Goal: Task Accomplishment & Management: Manage account settings

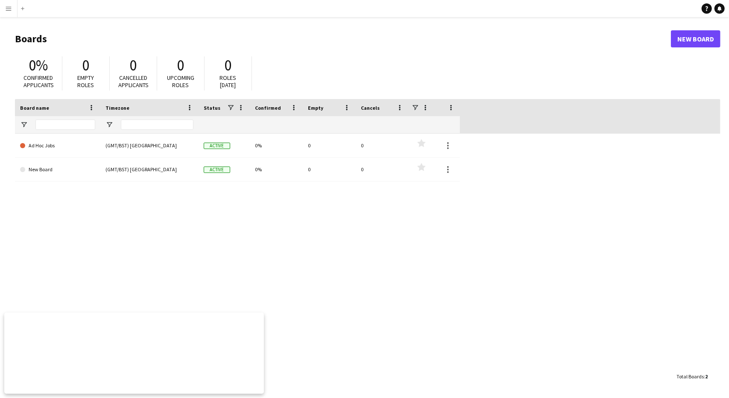
click at [9, 10] on app-icon "Menu" at bounding box center [8, 8] width 7 height 7
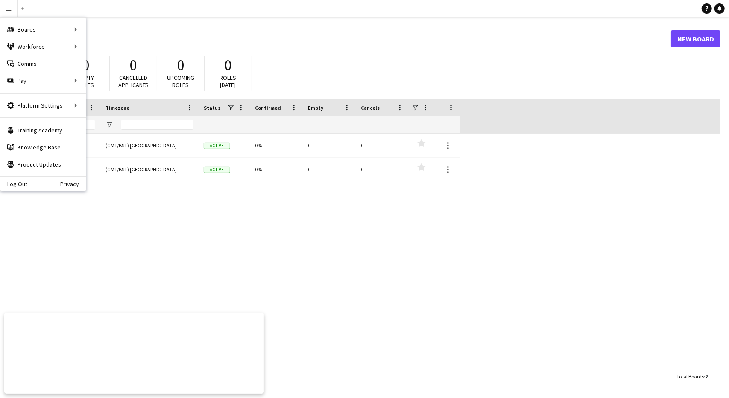
click at [234, 35] on h1 "Boards" at bounding box center [343, 38] width 656 height 13
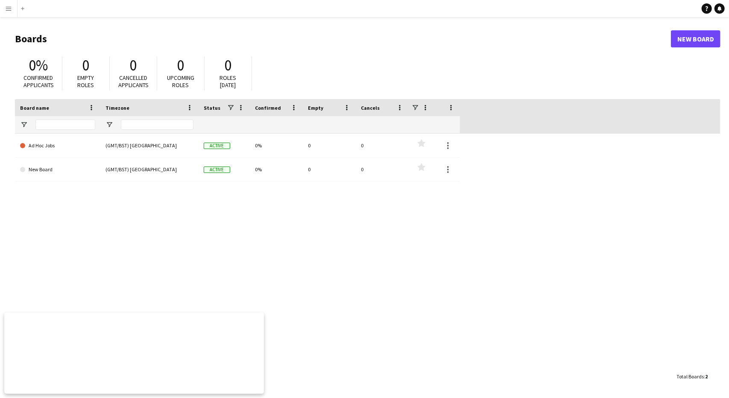
click at [5, 9] on button "Menu" at bounding box center [8, 8] width 17 height 17
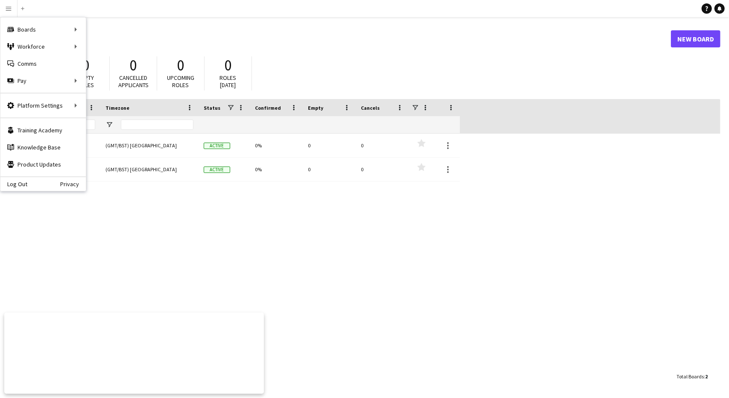
click at [18, 179] on div "Log Out Privacy" at bounding box center [42, 183] width 85 height 15
click at [15, 179] on div "Log Out Privacy" at bounding box center [42, 183] width 85 height 15
click at [20, 181] on link "Log Out" at bounding box center [13, 184] width 27 height 7
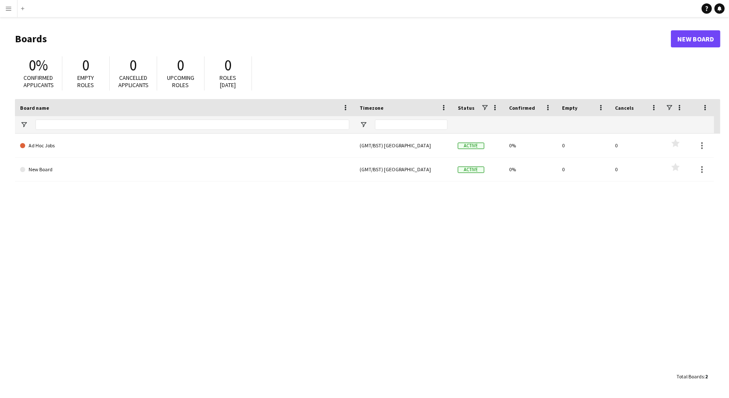
click at [4, 10] on button "Menu" at bounding box center [8, 8] width 17 height 17
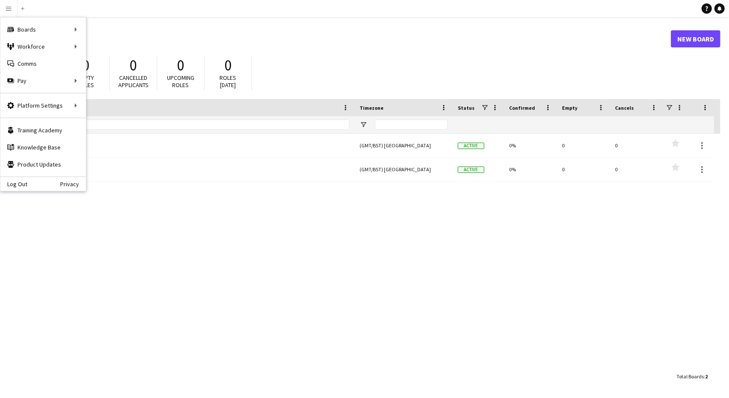
click at [23, 179] on div "Log Out Privacy" at bounding box center [42, 183] width 85 height 15
click at [18, 182] on link "Log Out" at bounding box center [13, 184] width 27 height 7
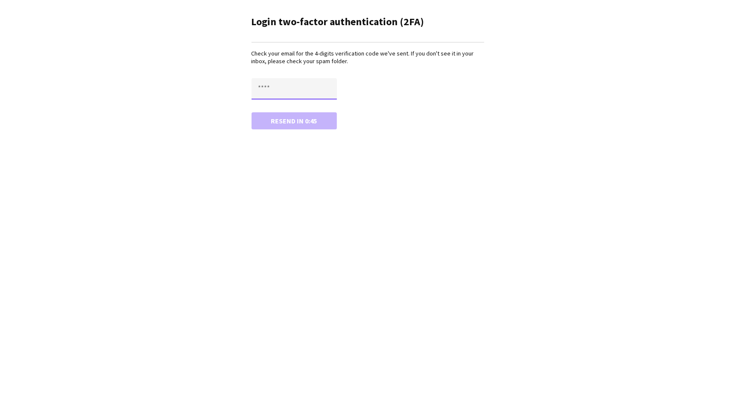
paste input "****"
click at [278, 82] on input "****" at bounding box center [294, 88] width 85 height 21
type input "****"
click at [252, 112] on button "Confirm" at bounding box center [294, 120] width 85 height 17
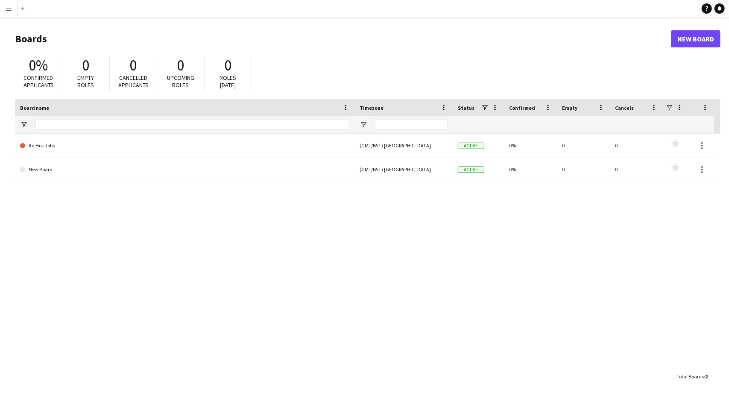
click at [9, 8] on app-icon "Menu" at bounding box center [8, 8] width 7 height 7
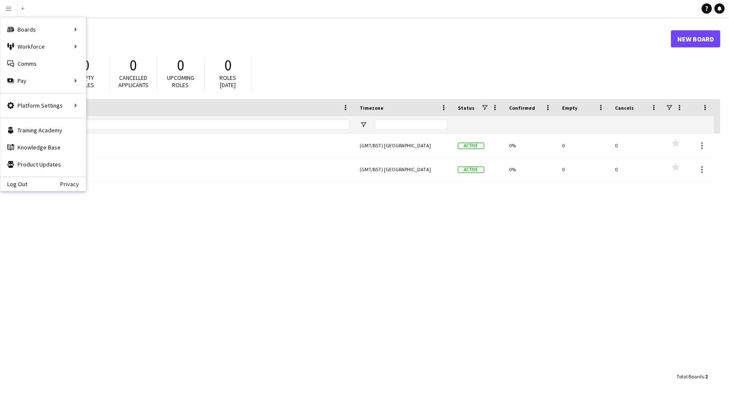
click at [28, 182] on div "Log Out Privacy" at bounding box center [42, 183] width 85 height 15
click at [12, 183] on link "Log Out" at bounding box center [13, 184] width 27 height 7
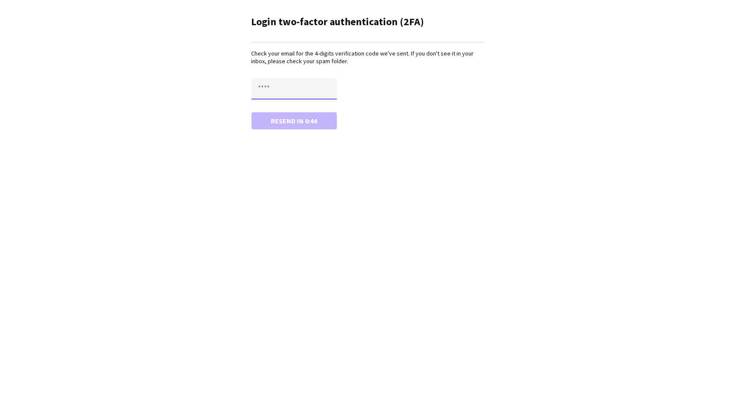
paste input "****"
click at [280, 94] on input "****" at bounding box center [294, 88] width 85 height 21
type input "****"
click at [252, 112] on button "Confirm" at bounding box center [294, 120] width 85 height 17
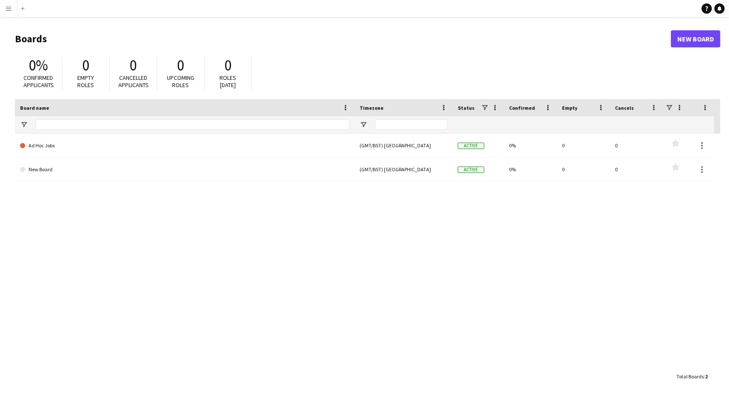
click at [6, 8] on app-icon "Menu" at bounding box center [8, 8] width 7 height 7
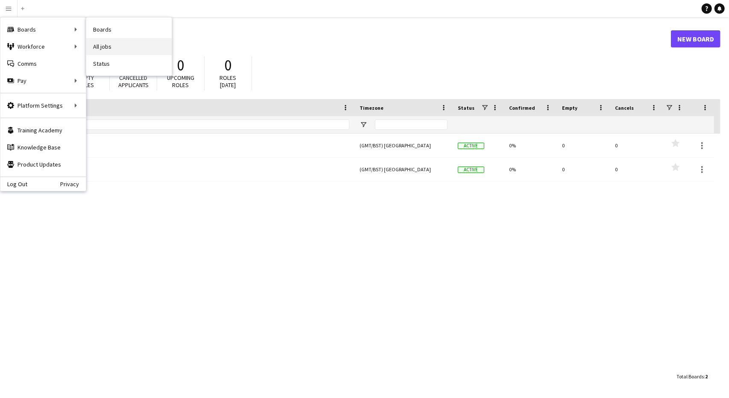
click at [109, 44] on link "All jobs" at bounding box center [128, 46] width 85 height 17
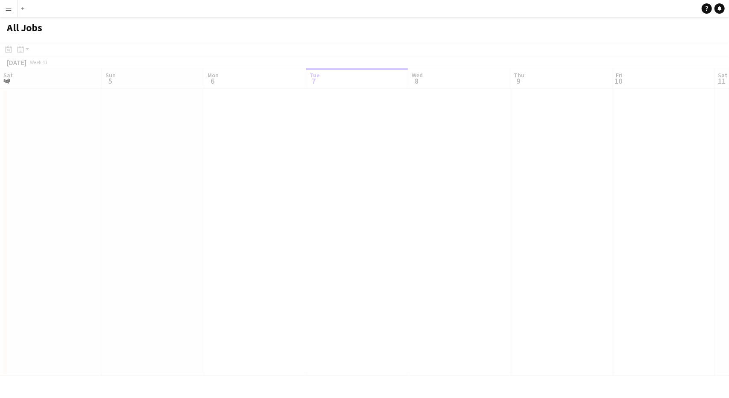
scroll to position [0, 204]
click at [188, 130] on app-date-cell at bounding box center [153, 232] width 102 height 287
click at [262, 109] on app-date-cell at bounding box center [255, 232] width 102 height 287
click at [27, 49] on app-action-btn "Month view / Day view" at bounding box center [22, 49] width 15 height 10
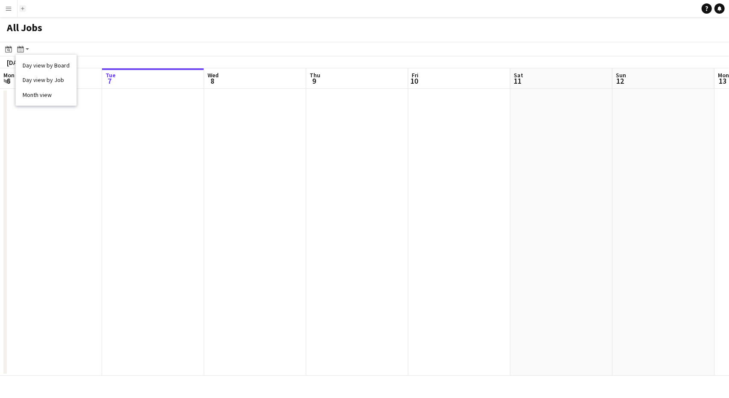
drag, startPoint x: 86, startPoint y: 40, endPoint x: 23, endPoint y: 6, distance: 71.3
click at [23, 6] on div "Menu Boards Boards Boards All jobs Status Workforce Workforce My Workforce Recr…" at bounding box center [364, 199] width 729 height 398
click at [23, 6] on button "Add" at bounding box center [22, 8] width 7 height 7
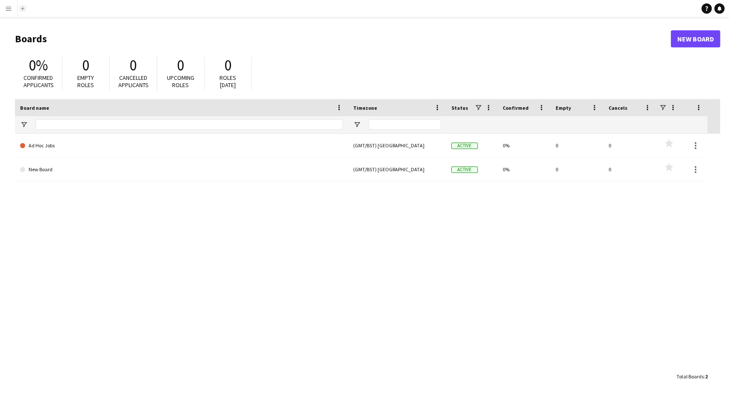
click at [25, 8] on button "Add" at bounding box center [22, 8] width 7 height 7
click at [683, 46] on link "New Board" at bounding box center [696, 38] width 50 height 17
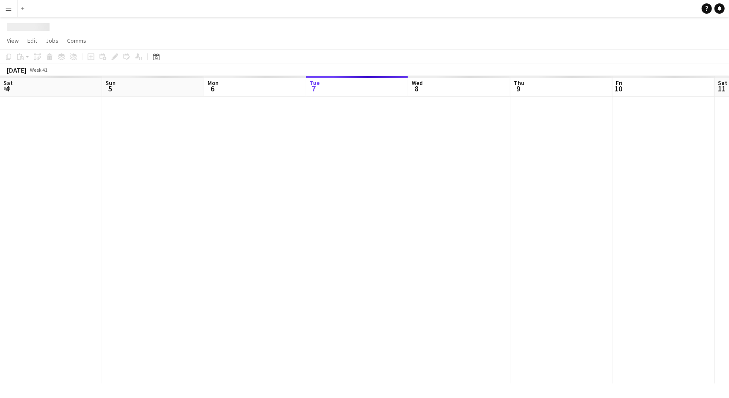
scroll to position [0, 204]
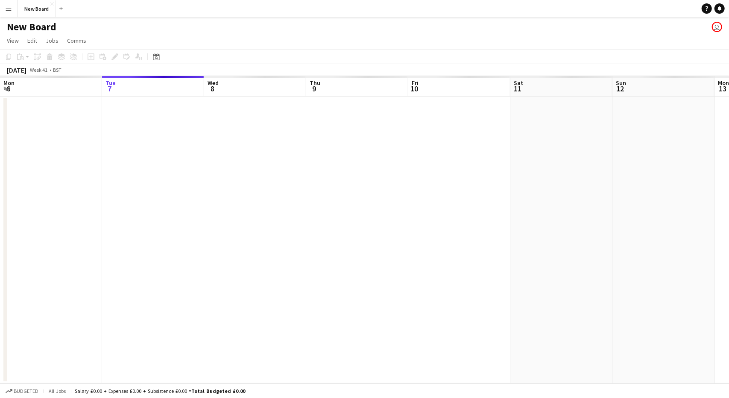
click at [138, 98] on app-date-cell at bounding box center [153, 240] width 102 height 287
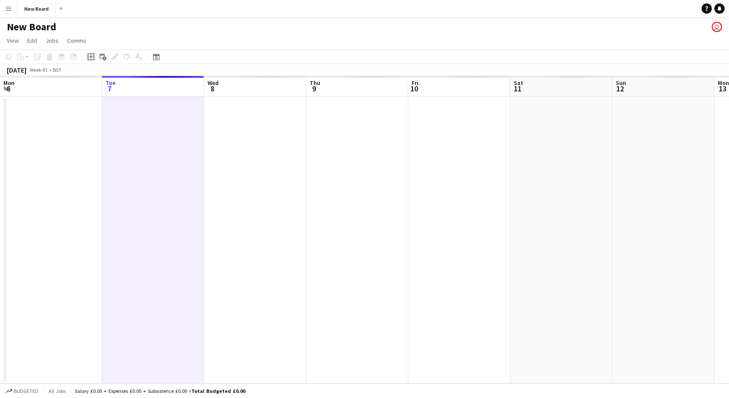
click at [93, 54] on icon at bounding box center [91, 56] width 7 height 7
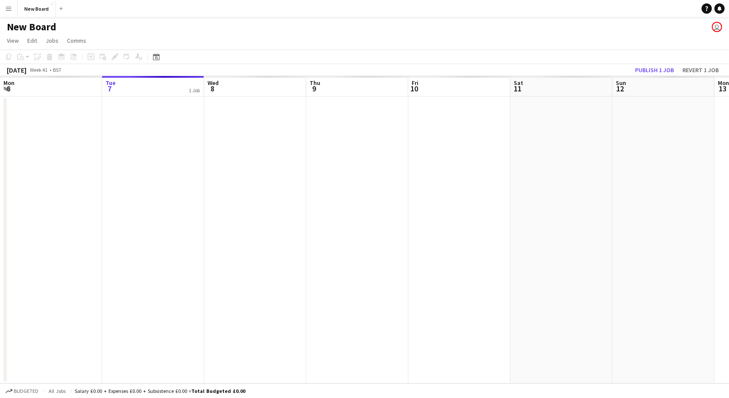
click at [182, 134] on app-date-cell at bounding box center [153, 240] width 102 height 287
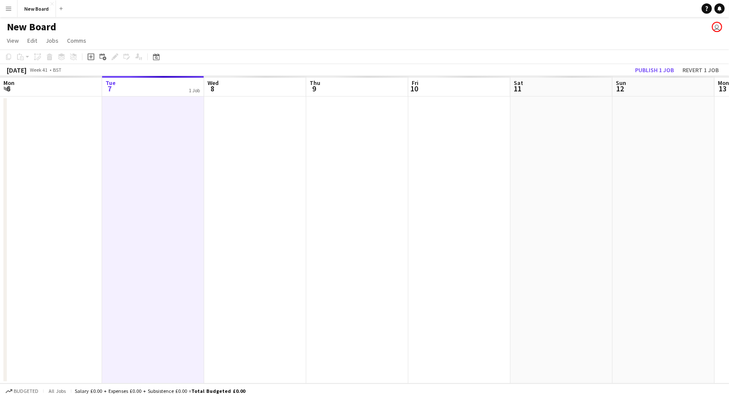
click at [267, 151] on app-date-cell at bounding box center [255, 240] width 102 height 287
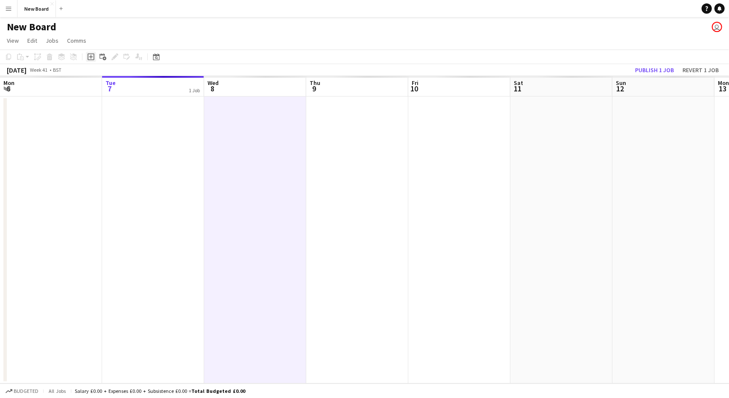
click at [90, 58] on icon "Add job" at bounding box center [91, 56] width 7 height 7
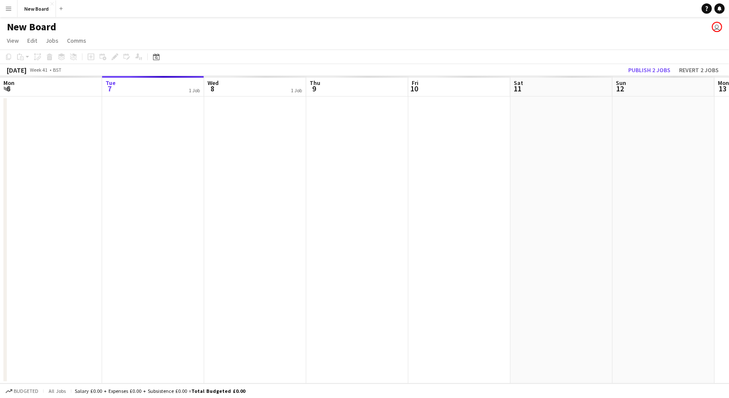
click at [219, 136] on app-date-cell at bounding box center [255, 240] width 102 height 287
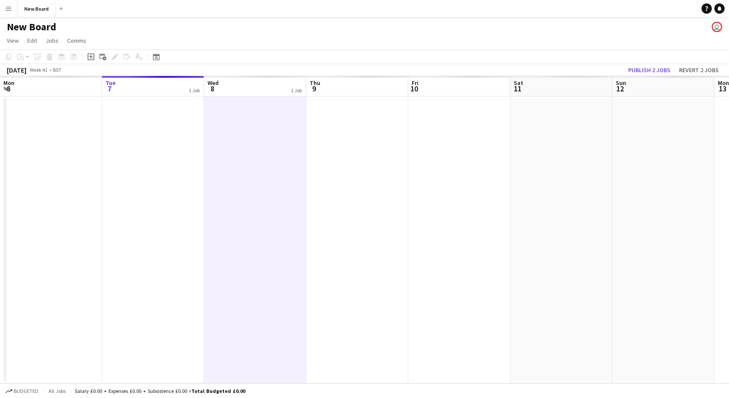
click at [219, 136] on app-date-cell at bounding box center [255, 240] width 102 height 287
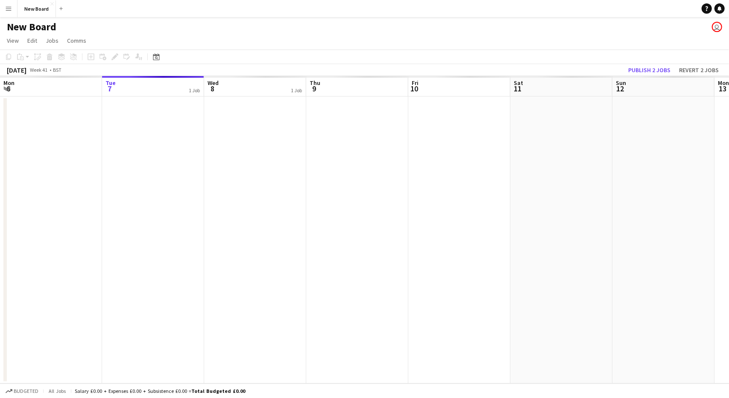
click at [219, 136] on app-date-cell at bounding box center [255, 240] width 102 height 287
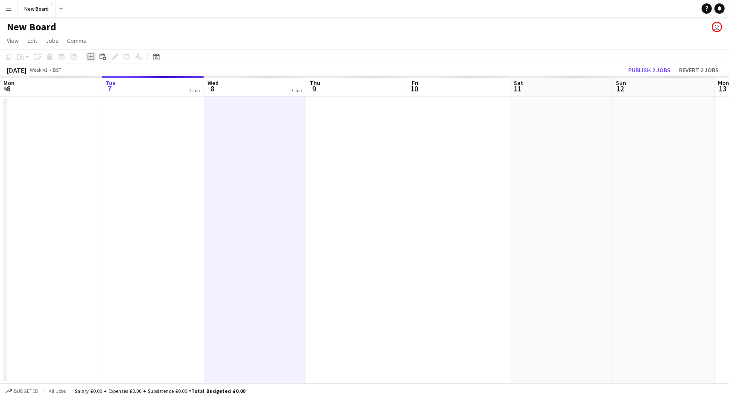
click at [94, 57] on div "Add job" at bounding box center [91, 57] width 10 height 10
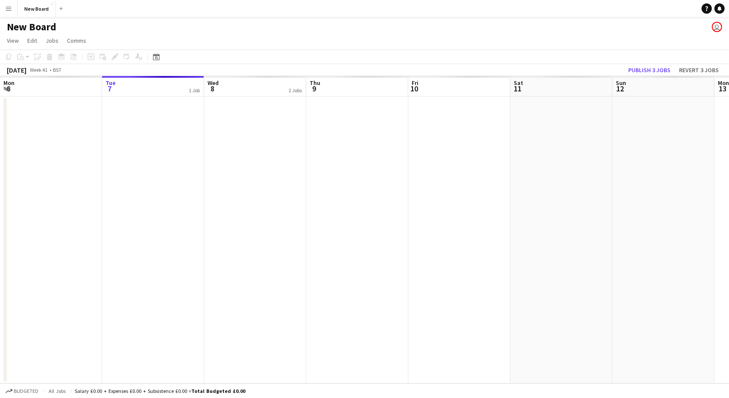
click at [276, 130] on app-date-cell at bounding box center [255, 240] width 102 height 287
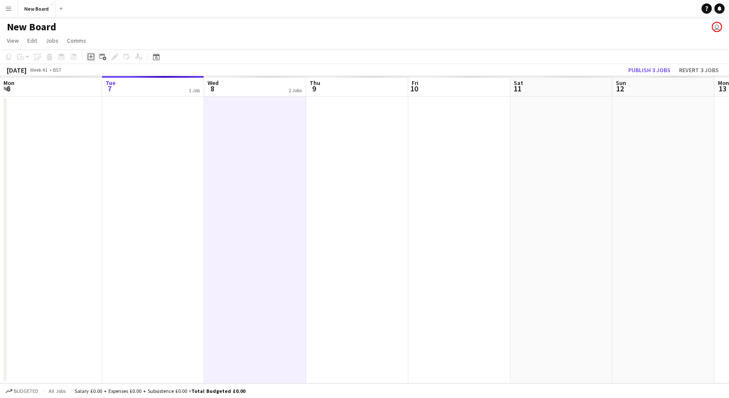
click at [92, 60] on div "Add job" at bounding box center [91, 57] width 10 height 10
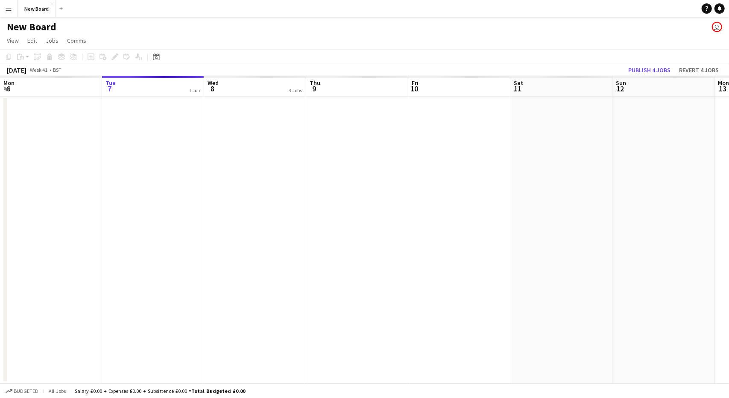
click at [272, 127] on app-date-cell at bounding box center [255, 240] width 102 height 287
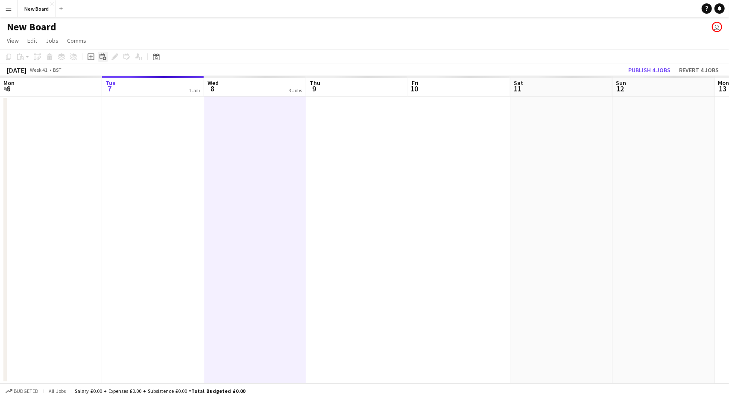
click at [101, 57] on icon "Add linked Job" at bounding box center [103, 56] width 7 height 7
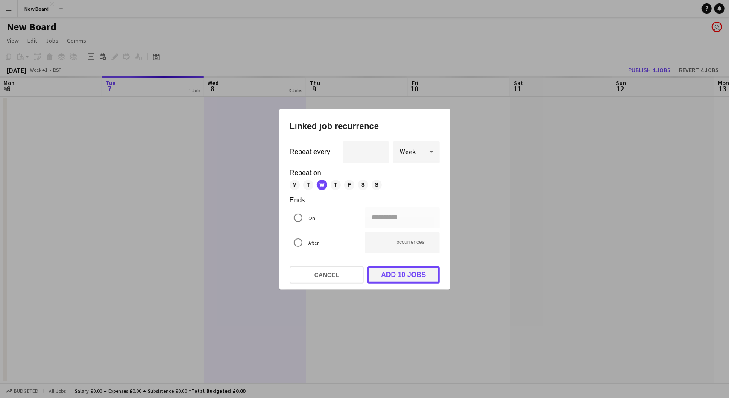
click at [385, 271] on button "Add 10 jobs" at bounding box center [403, 275] width 73 height 17
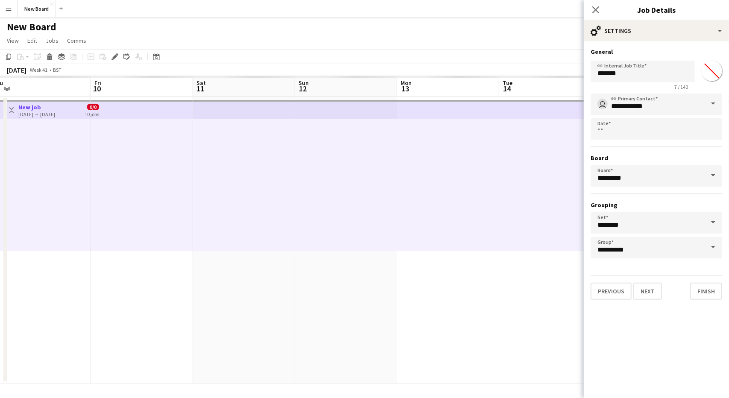
scroll to position [0, 215]
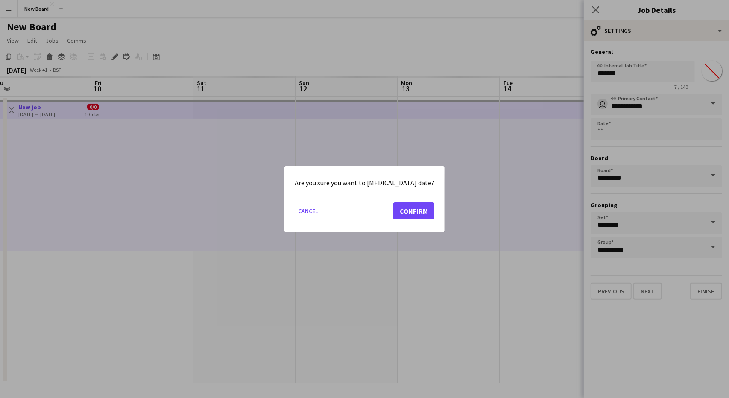
click at [669, 138] on body "Menu Boards Boards Boards All jobs Status Workforce Workforce My Workforce Recr…" at bounding box center [364, 199] width 729 height 398
click at [409, 215] on button "Confirm" at bounding box center [413, 210] width 41 height 17
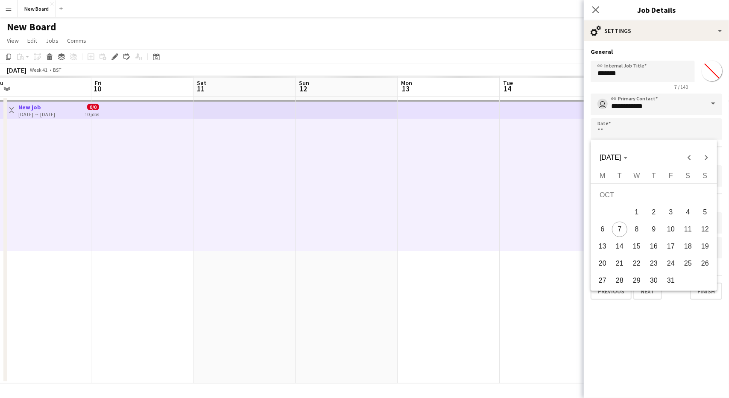
click at [625, 223] on button "7" at bounding box center [619, 229] width 17 height 17
type input "**********"
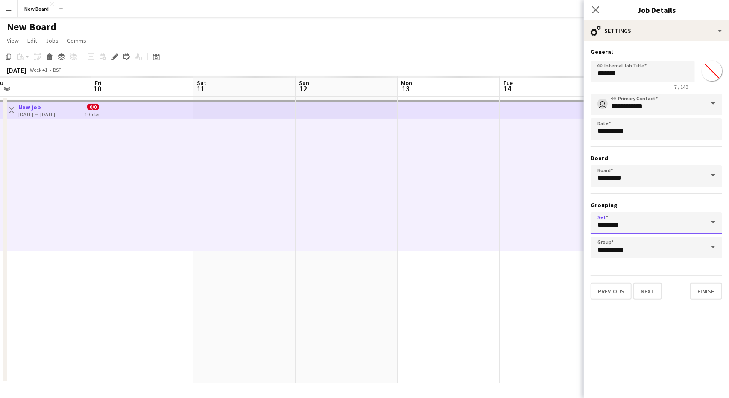
click at [694, 219] on input "********" at bounding box center [657, 222] width 132 height 21
click at [672, 229] on input "********" at bounding box center [657, 222] width 132 height 21
click at [719, 218] on span at bounding box center [713, 222] width 18 height 21
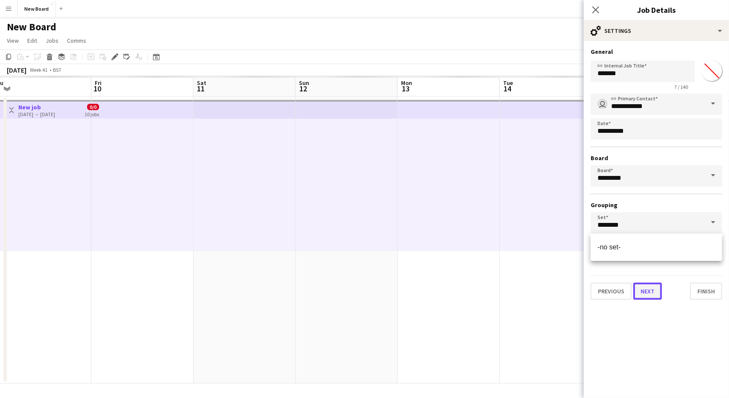
click at [641, 293] on button "Next" at bounding box center [648, 291] width 29 height 17
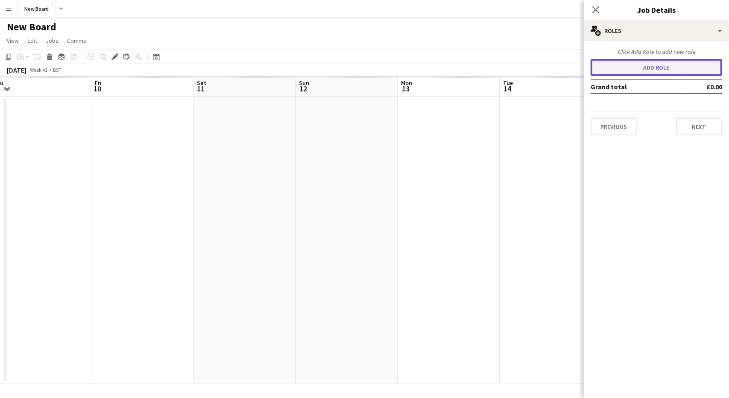
click at [669, 64] on button "Add role" at bounding box center [657, 67] width 132 height 17
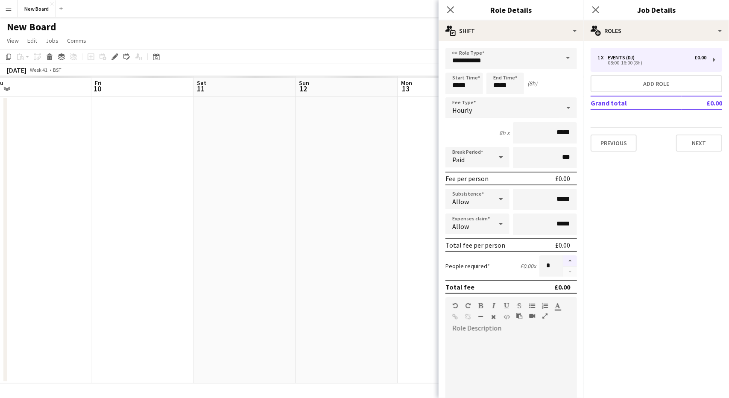
click at [564, 259] on button "button" at bounding box center [571, 260] width 14 height 11
type input "*"
click at [552, 264] on input "*" at bounding box center [551, 265] width 23 height 21
click at [567, 138] on input "*****" at bounding box center [545, 132] width 64 height 21
type input "**"
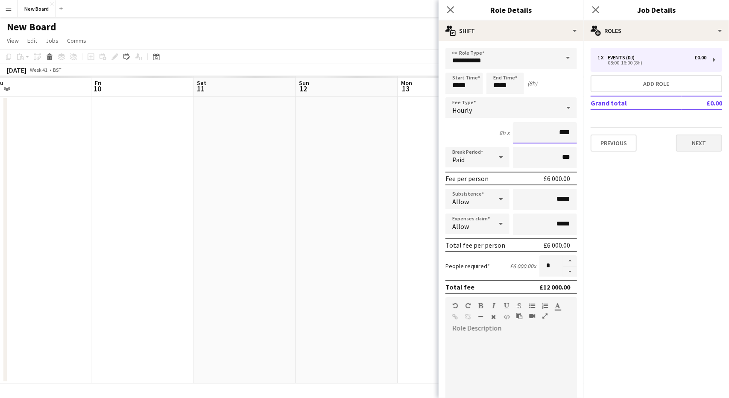
type input "****"
click at [698, 147] on button "Next" at bounding box center [699, 143] width 46 height 17
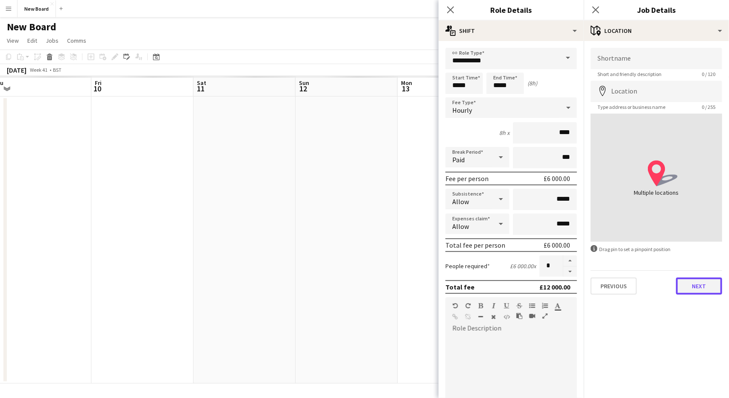
click at [701, 286] on button "Next" at bounding box center [699, 286] width 46 height 17
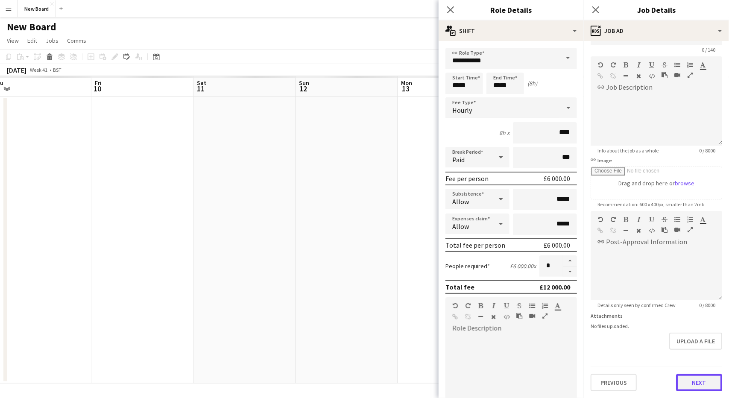
scroll to position [24, 0]
click at [701, 351] on form "link Headline 0 / 140 link Job Description default Heading 1 Heading 2 Heading …" at bounding box center [656, 207] width 145 height 368
click at [695, 381] on button "Next" at bounding box center [699, 382] width 46 height 17
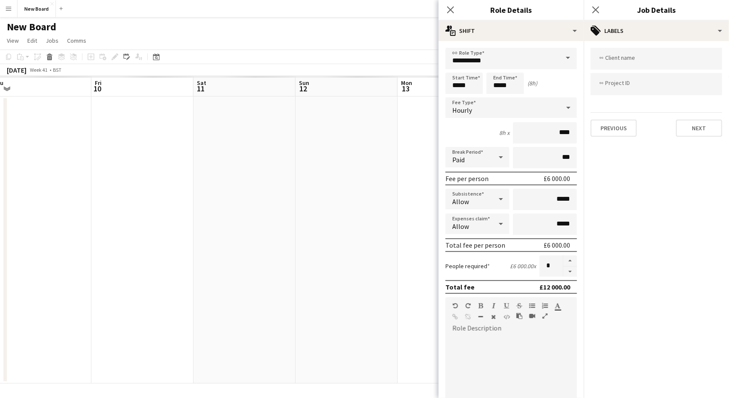
scroll to position [0, 0]
click at [700, 127] on button "Next" at bounding box center [699, 128] width 46 height 17
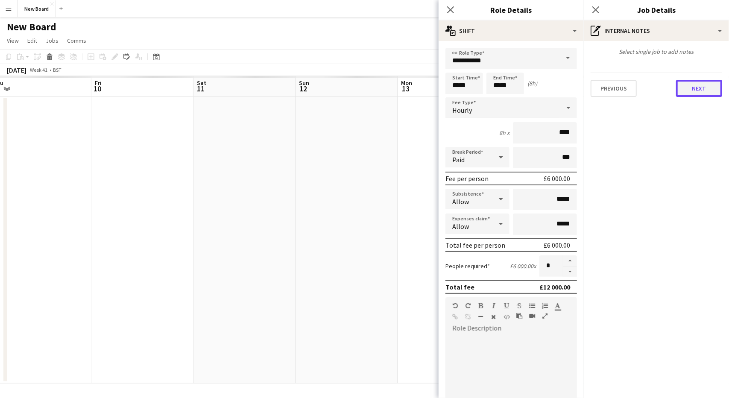
click at [694, 93] on button "Next" at bounding box center [699, 88] width 46 height 17
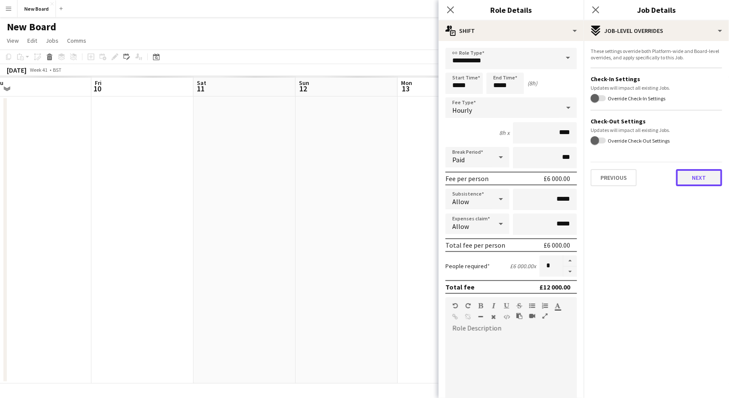
click at [699, 183] on button "Next" at bounding box center [699, 177] width 46 height 17
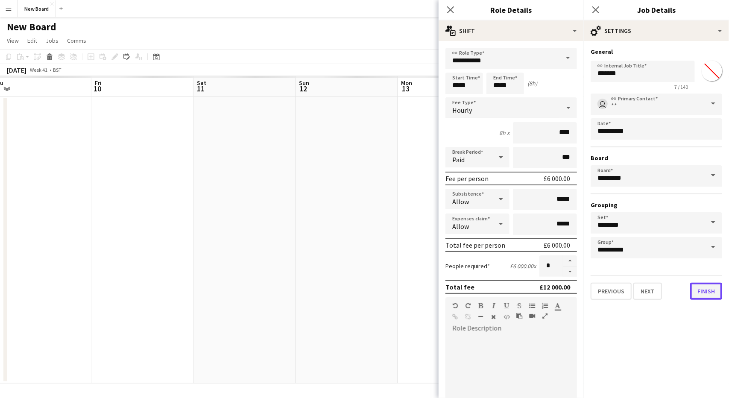
click at [709, 291] on button "Finish" at bounding box center [706, 291] width 32 height 17
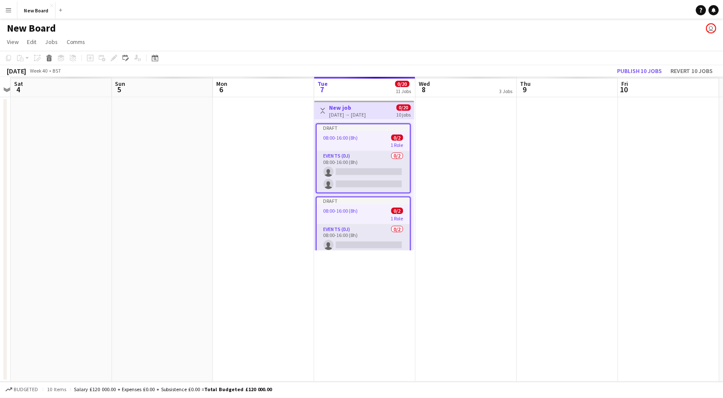
scroll to position [0, 193]
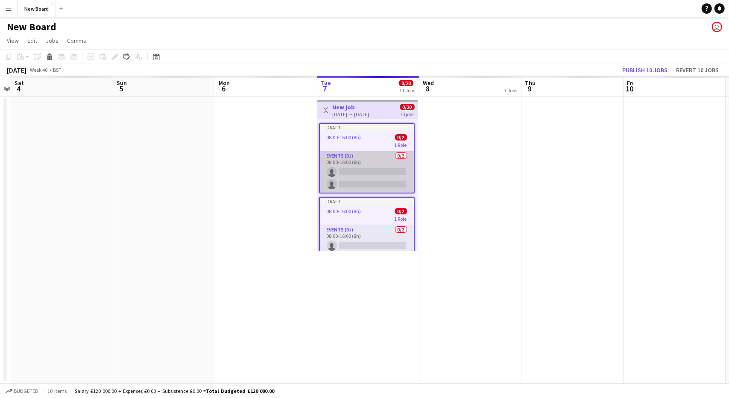
click at [359, 172] on app-card-role "Events (DJ) 0/2 08:00-16:00 (8h) single-neutral-actions single-neutral-actions" at bounding box center [367, 171] width 94 height 41
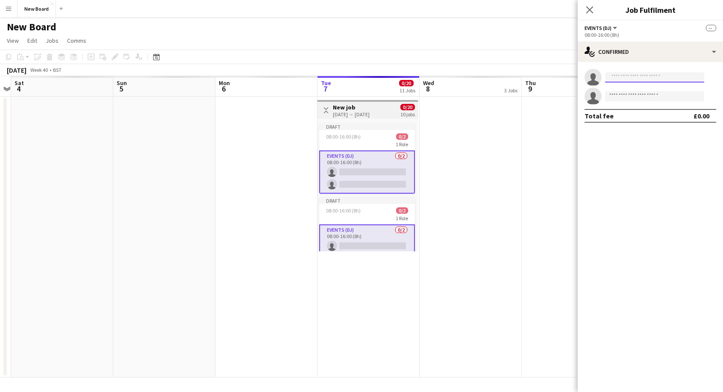
click at [658, 77] on input at bounding box center [654, 77] width 99 height 10
type input "***"
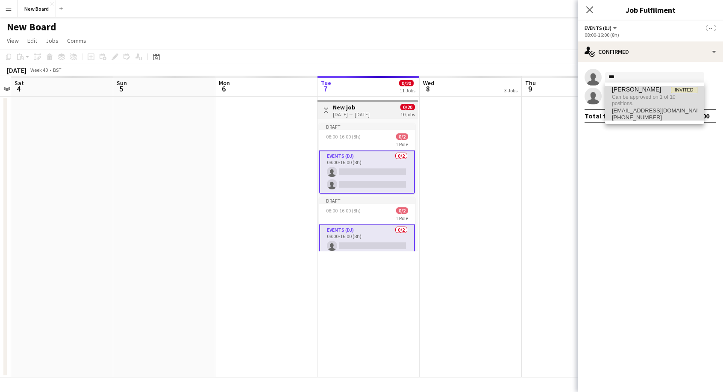
click at [634, 103] on span "Can be approved on 1 of 10 positions." at bounding box center [654, 100] width 85 height 14
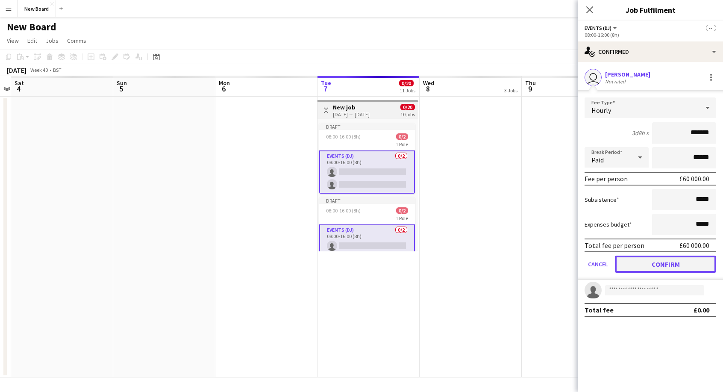
click at [650, 260] on button "Confirm" at bounding box center [665, 263] width 101 height 17
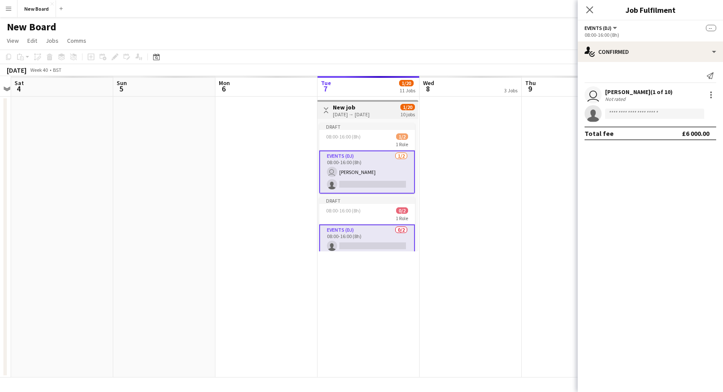
click at [372, 165] on app-card-role "Events (DJ) [DATE] 08:00-16:00 (8h) user [PERSON_NAME] single-neutral-actions" at bounding box center [367, 171] width 96 height 43
click at [711, 94] on div at bounding box center [711, 95] width 2 height 2
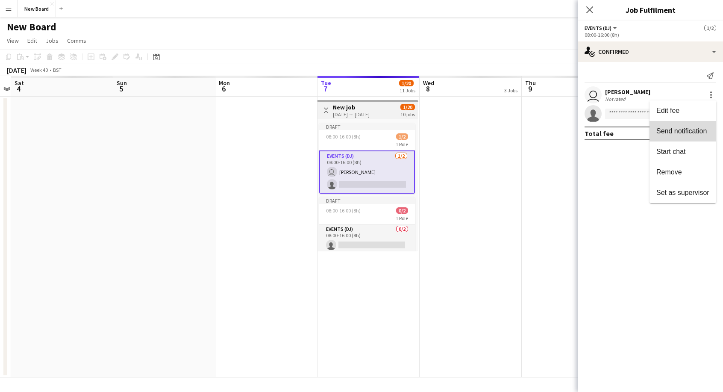
click at [683, 126] on button "Send notification" at bounding box center [682, 131] width 67 height 21
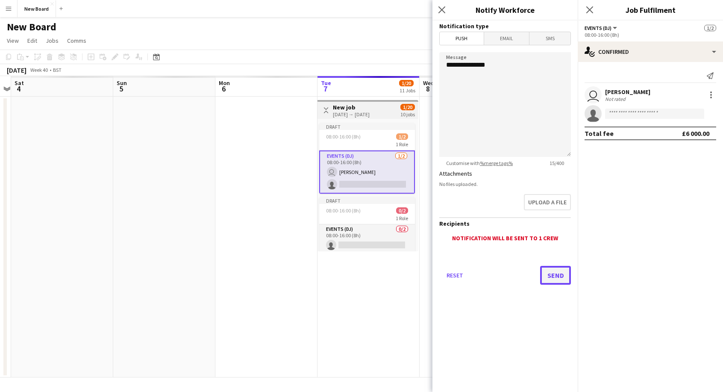
click at [551, 272] on button "Send" at bounding box center [555, 275] width 31 height 19
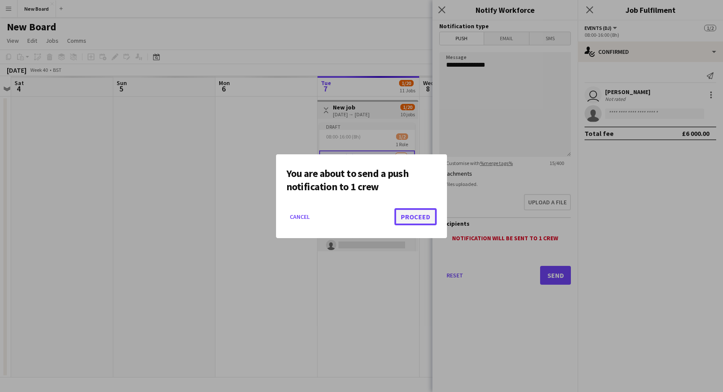
click at [425, 218] on button "Proceed" at bounding box center [415, 216] width 42 height 17
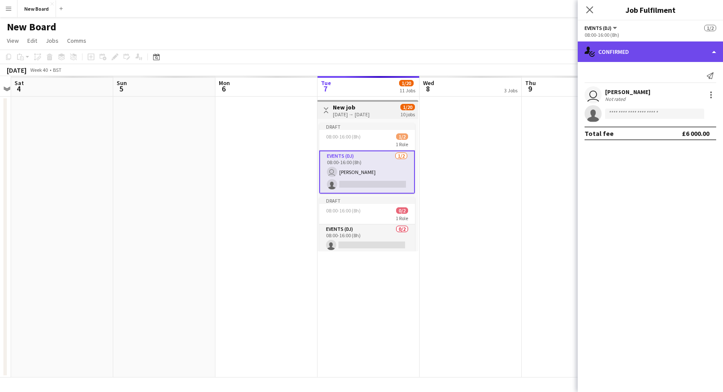
click at [712, 53] on div "single-neutral-actions-check-2 Confirmed" at bounding box center [650, 51] width 145 height 21
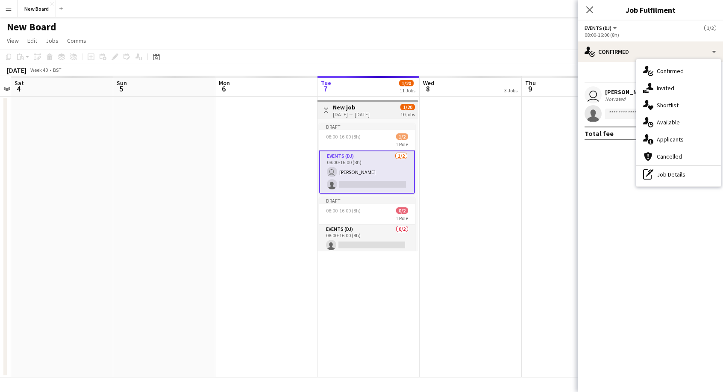
click at [437, 248] on app-date-cell at bounding box center [471, 237] width 102 height 281
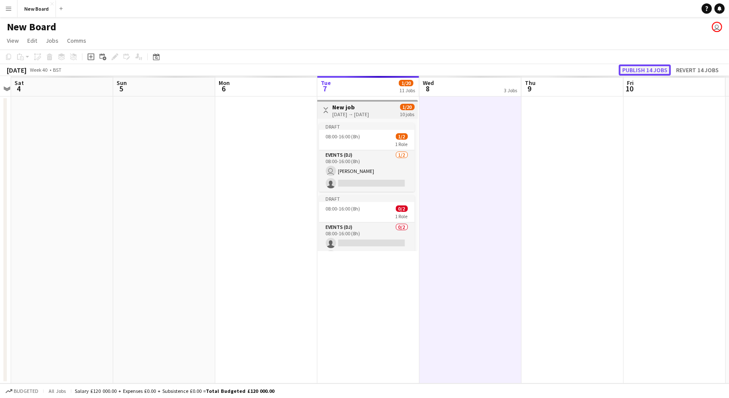
click at [655, 68] on button "Publish 14 jobs" at bounding box center [645, 70] width 52 height 11
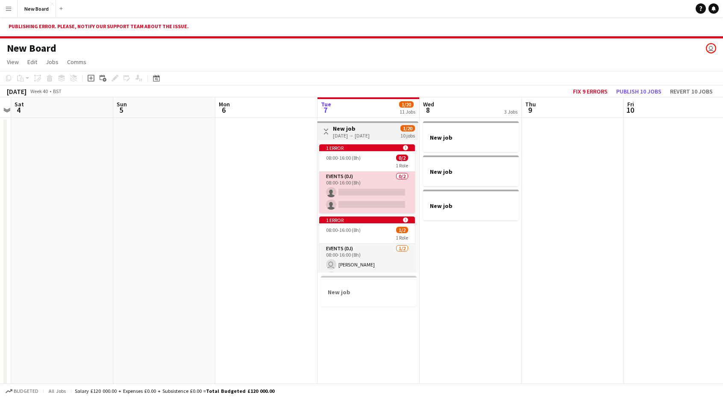
click at [375, 191] on app-card-role "Events (DJ) 0/2 08:00-16:00 (8h) single-neutral-actions single-neutral-actions" at bounding box center [367, 192] width 96 height 41
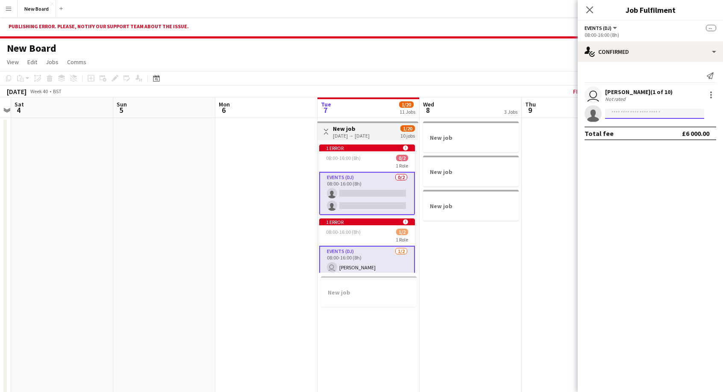
click at [650, 109] on input at bounding box center [654, 114] width 99 height 10
type input "*"
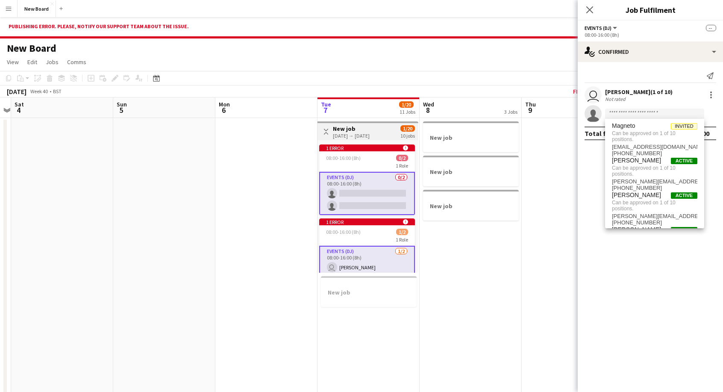
click at [633, 324] on mat-expansion-panel "check Confirmed Send notification user [PERSON_NAME] (1 of 10) Not rated single…" at bounding box center [650, 227] width 145 height 330
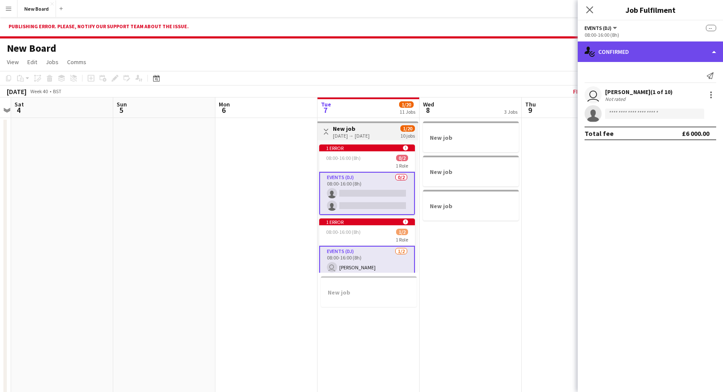
click at [674, 51] on div "single-neutral-actions-check-2 Confirmed" at bounding box center [650, 51] width 145 height 21
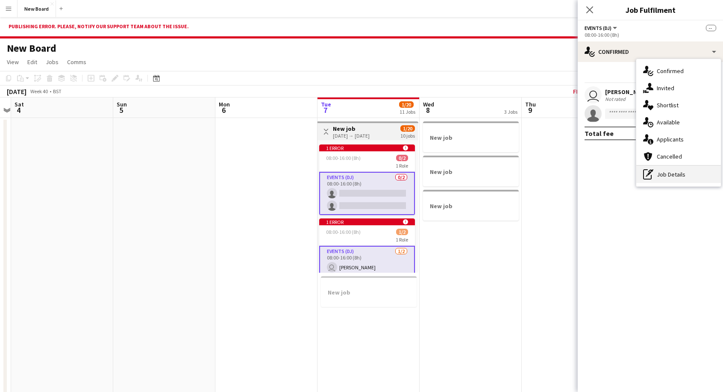
click at [662, 178] on div "pen-write Job Details" at bounding box center [678, 174] width 85 height 17
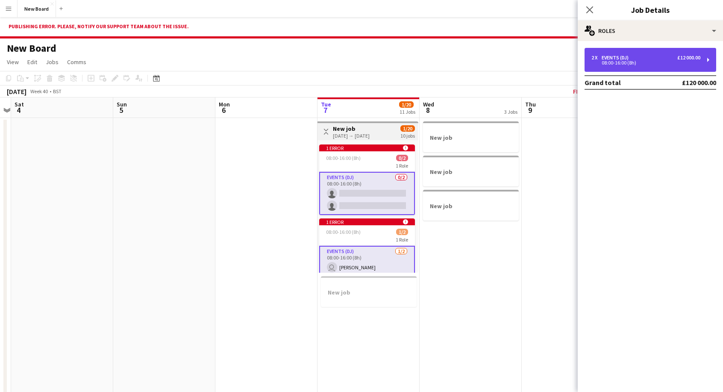
click at [683, 60] on div "£12 000.00" at bounding box center [688, 58] width 23 height 6
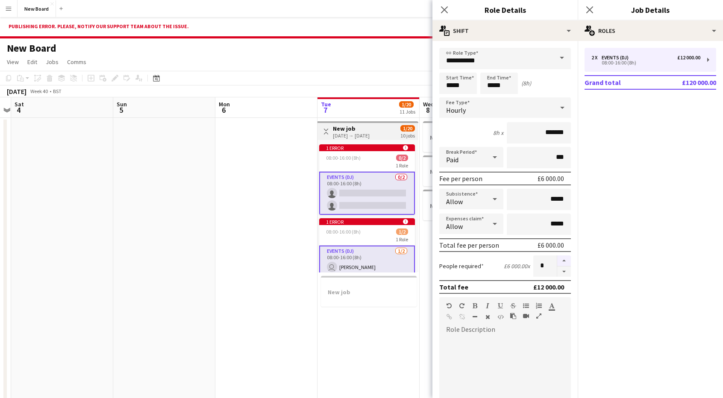
click at [558, 261] on button "button" at bounding box center [564, 260] width 14 height 11
click at [558, 272] on button "button" at bounding box center [564, 272] width 14 height 11
click at [385, 150] on div "1 error alert-circle" at bounding box center [367, 147] width 96 height 7
type input "*"
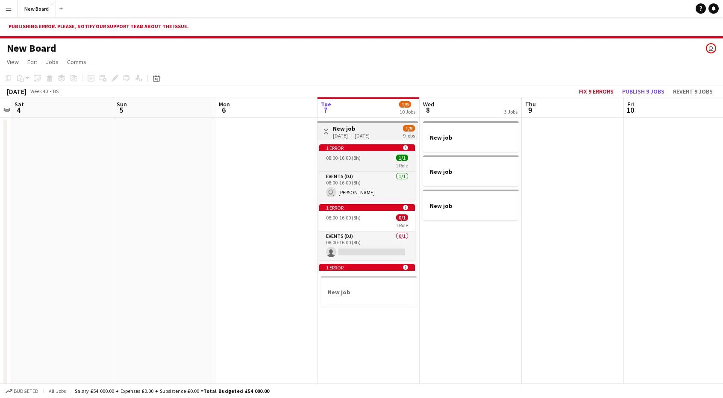
click at [369, 159] on div "08:00-16:00 (8h) 1/1" at bounding box center [367, 158] width 96 height 6
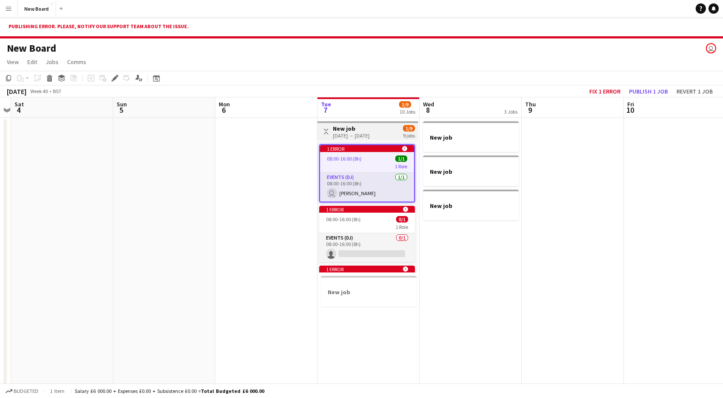
drag, startPoint x: 369, startPoint y: 159, endPoint x: 357, endPoint y: 159, distance: 12.0
click at [357, 159] on span "08:00-16:00 (8h)" at bounding box center [344, 159] width 35 height 6
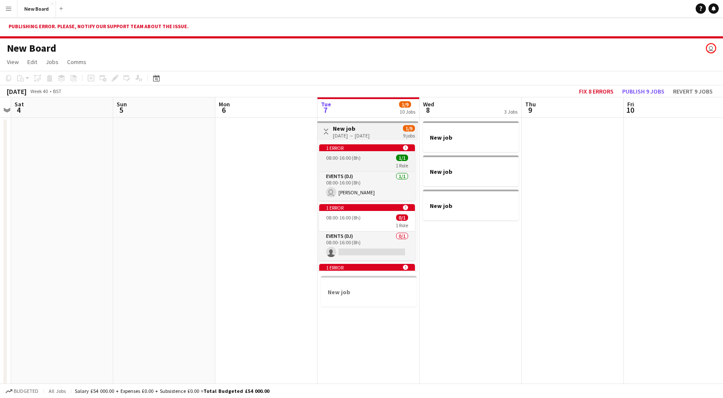
click at [357, 159] on span "08:00-16:00 (8h)" at bounding box center [343, 158] width 35 height 6
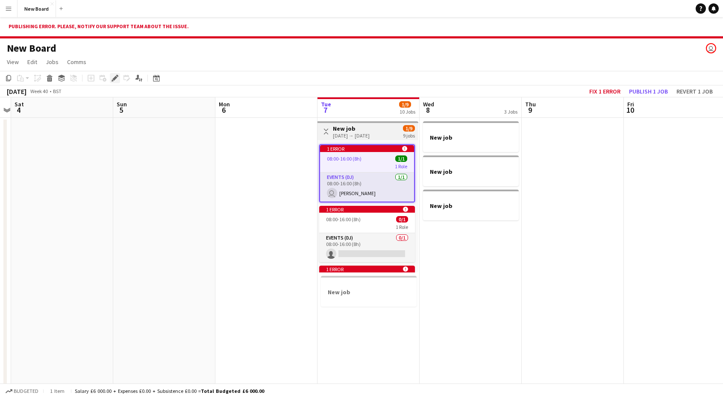
click at [115, 78] on icon at bounding box center [114, 78] width 5 height 5
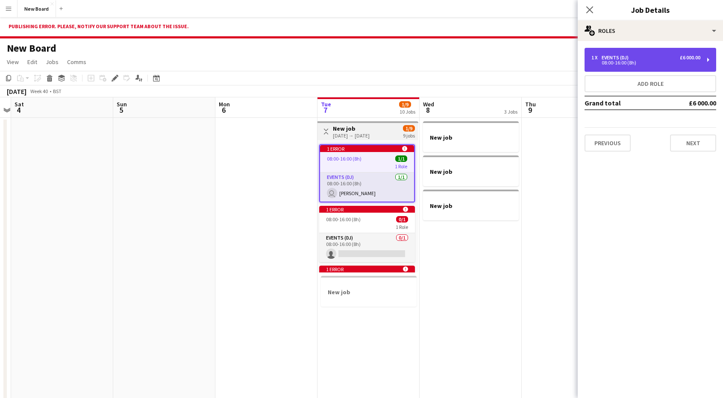
click at [685, 56] on div "£6 000.00" at bounding box center [690, 58] width 21 height 6
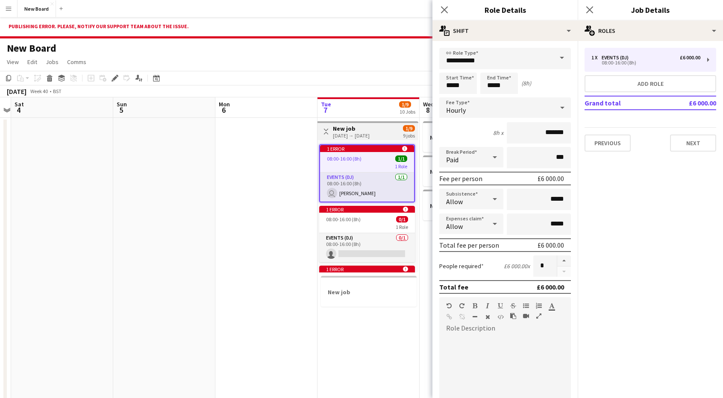
click at [559, 53] on span at bounding box center [562, 58] width 18 height 21
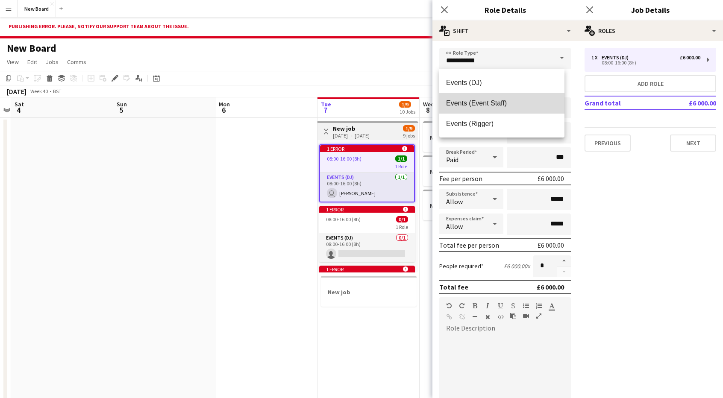
click at [505, 94] on mat-option "Events (Event Staff)" at bounding box center [501, 103] width 125 height 21
type input "**********"
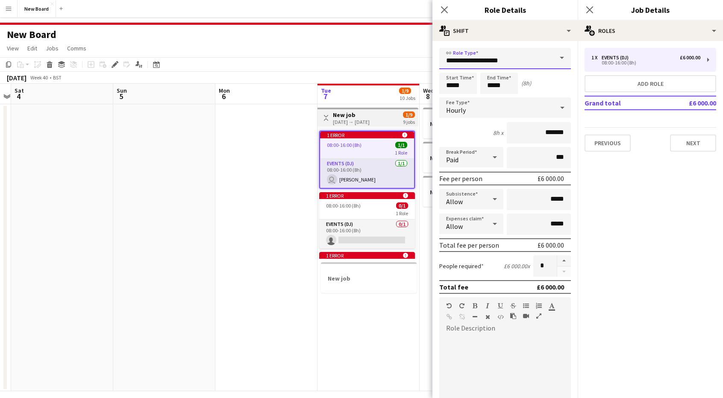
scroll to position [21, 0]
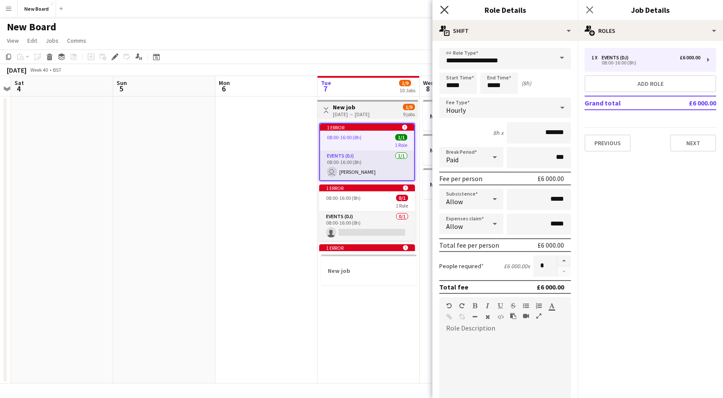
click at [446, 13] on icon "Close pop-in" at bounding box center [444, 10] width 8 height 8
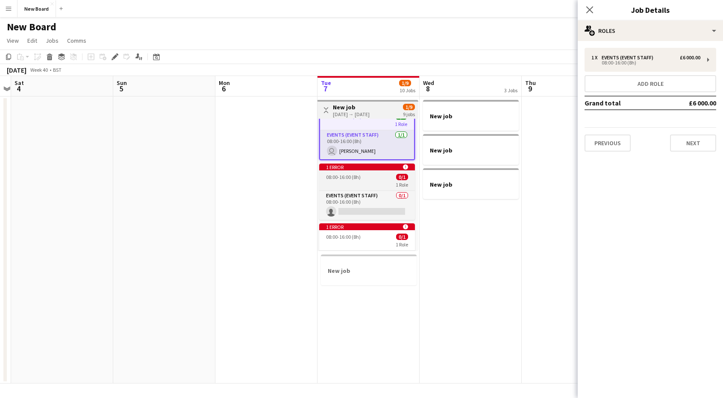
scroll to position [0, 0]
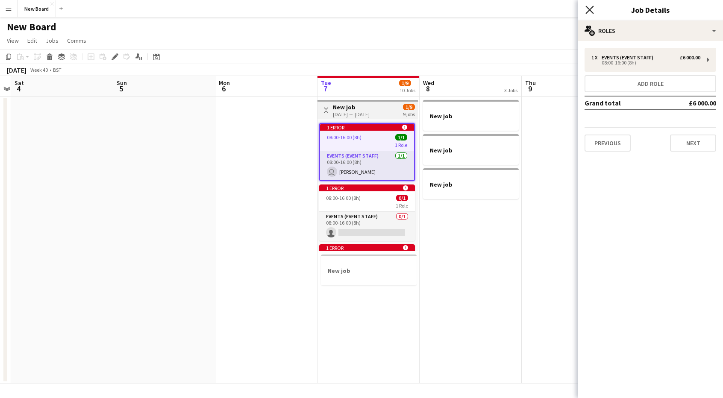
click at [590, 9] on icon at bounding box center [589, 10] width 8 height 8
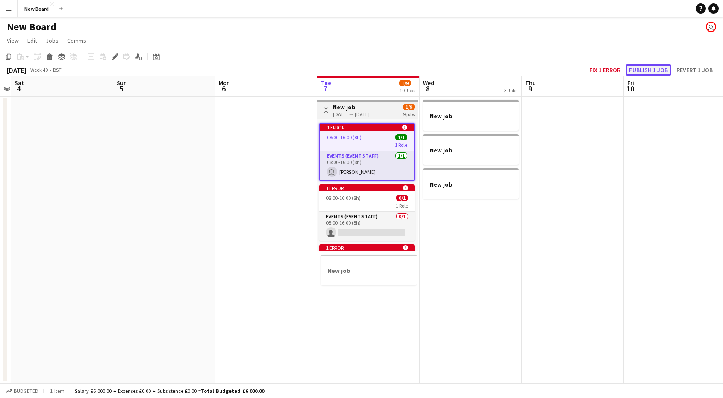
click at [647, 67] on button "Publish 1 job" at bounding box center [648, 70] width 46 height 11
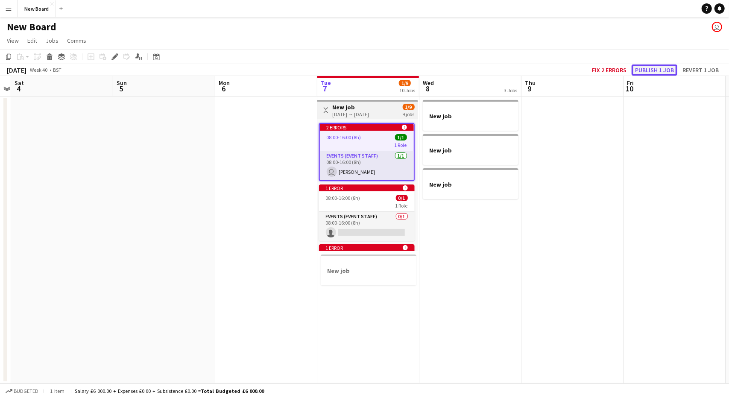
click at [655, 68] on button "Publish 1 job" at bounding box center [655, 70] width 46 height 11
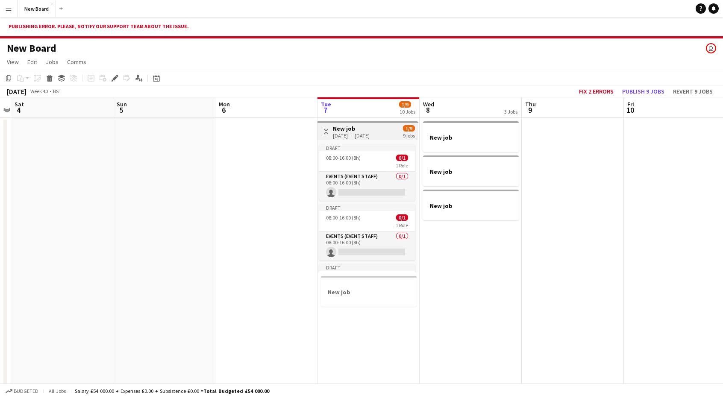
click at [324, 130] on app-icon "Toggle View" at bounding box center [326, 132] width 6 height 6
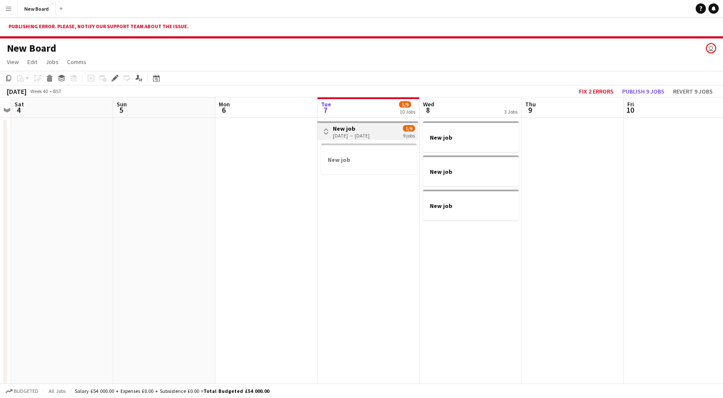
click at [324, 130] on app-icon "Toggle View" at bounding box center [326, 132] width 6 height 6
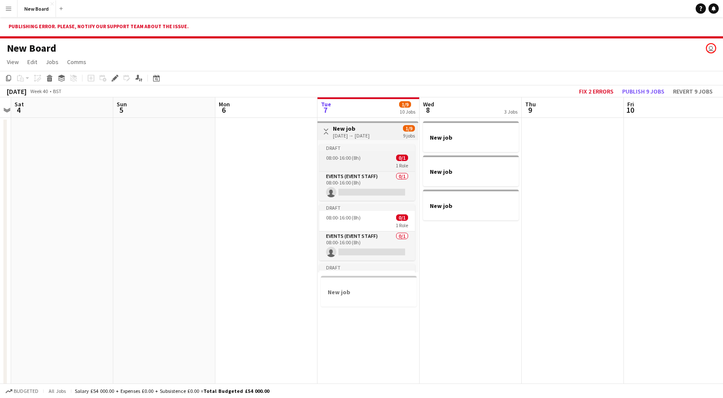
click at [376, 150] on div "Draft" at bounding box center [367, 147] width 96 height 7
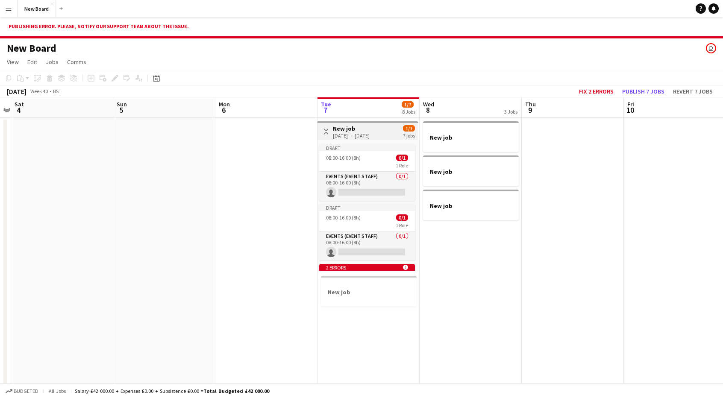
click at [376, 150] on div "Draft" at bounding box center [367, 147] width 96 height 7
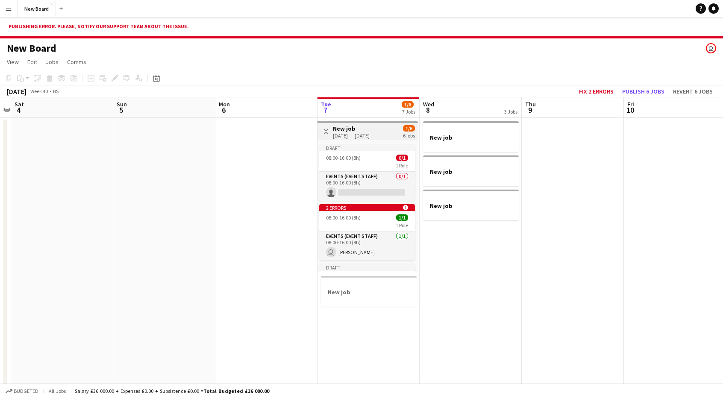
click at [376, 150] on div "Draft" at bounding box center [367, 147] width 96 height 7
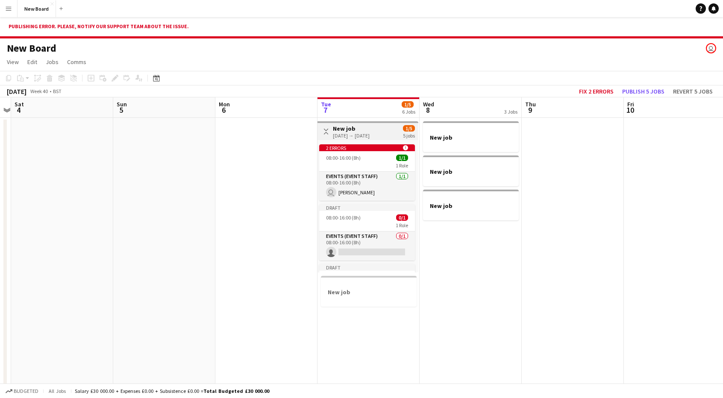
click at [376, 150] on div "2 errors alert-circle" at bounding box center [367, 147] width 96 height 7
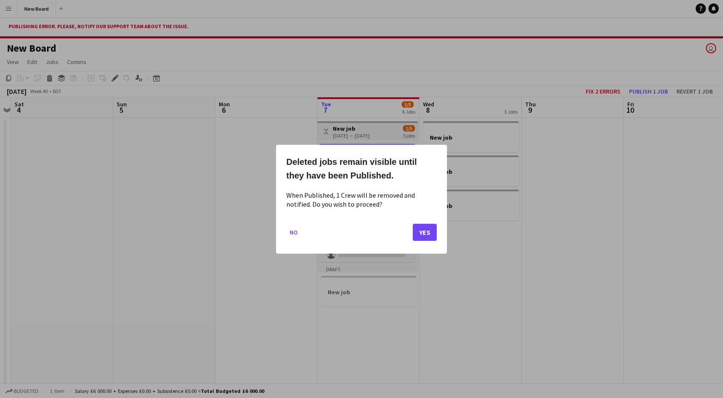
click at [376, 150] on div "Deleted jobs remain visible until they have been Published. When Published, 1 C…" at bounding box center [361, 199] width 171 height 109
click at [292, 236] on button "No" at bounding box center [293, 232] width 15 height 14
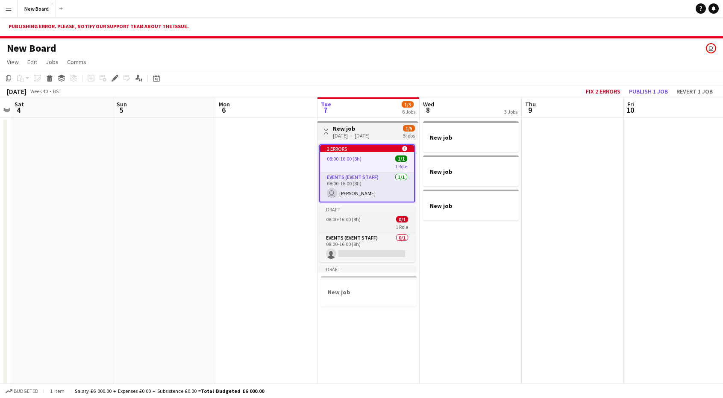
click at [351, 213] on app-job-card "Draft 08:00-16:00 (8h) 0/1 1 Role Events (Event Staff) 0/1 08:00-16:00 (8h) sin…" at bounding box center [367, 234] width 96 height 56
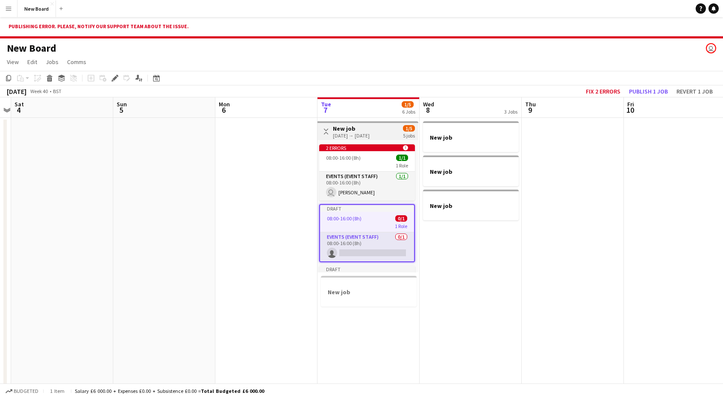
click at [351, 213] on app-job-card "Draft 08:00-16:00 (8h) 0/1 1 Role Events (Event Staff) 0/1 08:00-16:00 (8h) sin…" at bounding box center [367, 233] width 96 height 58
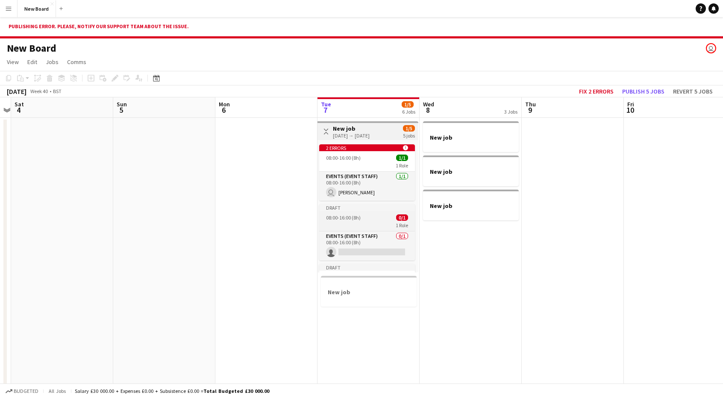
click at [351, 213] on app-job-card "Draft 08:00-16:00 (8h) 0/1 1 Role Events (Event Staff) 0/1 08:00-16:00 (8h) sin…" at bounding box center [367, 232] width 96 height 56
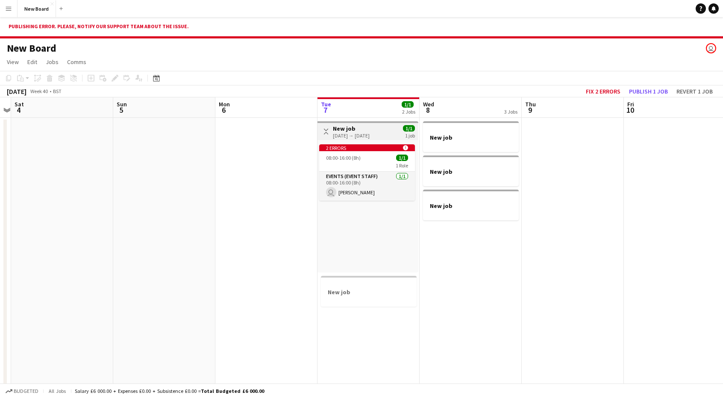
click at [351, 213] on div "2 errors alert-circle 08:00-16:00 (8h) 1/1 1 Role Events (Event Staff) [DATE] 0…" at bounding box center [367, 206] width 101 height 132
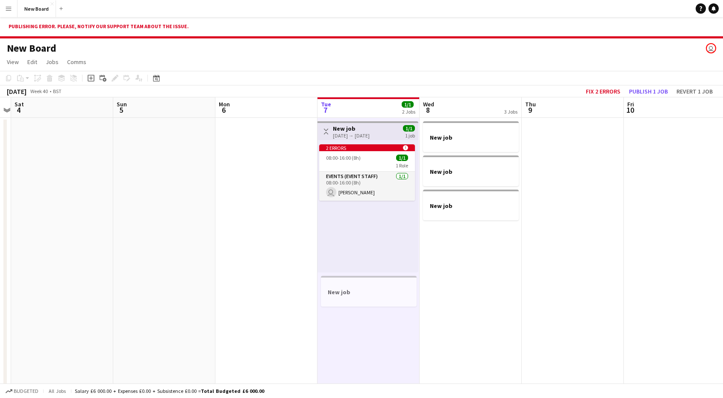
click at [245, 229] on app-date-cell at bounding box center [266, 261] width 102 height 287
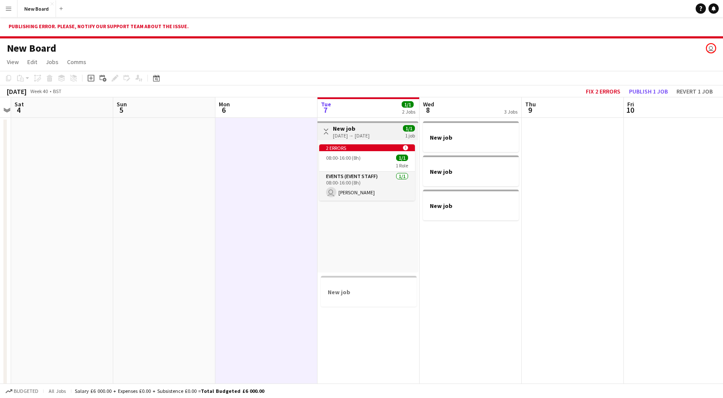
click at [370, 132] on div "[DATE] → [DATE]" at bounding box center [351, 135] width 37 height 6
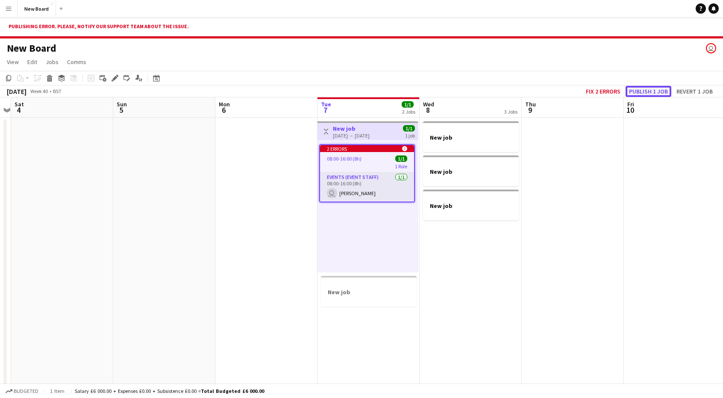
click at [652, 89] on button "Publish 1 job" at bounding box center [648, 91] width 46 height 11
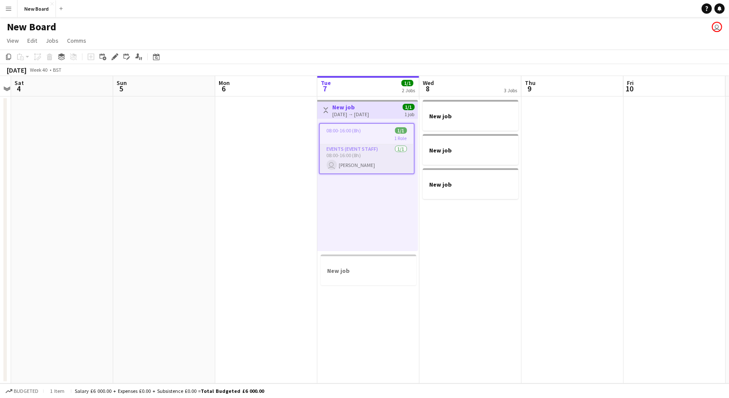
click at [5, 9] on app-icon "Menu" at bounding box center [8, 8] width 7 height 7
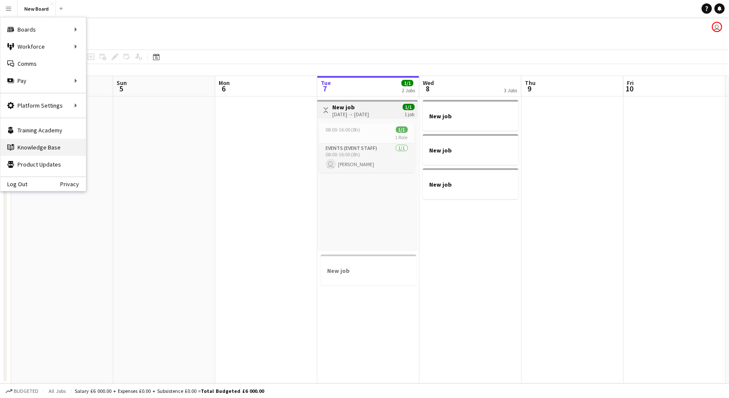
click at [50, 143] on link "Knowledge Base Knowledge Base" at bounding box center [42, 147] width 85 height 17
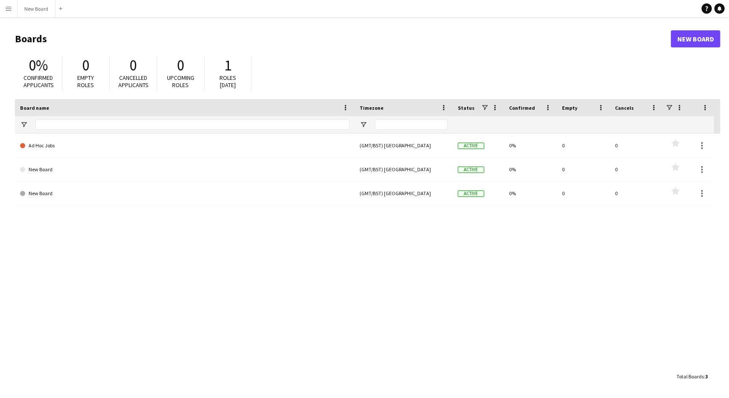
click at [6, 9] on app-icon "Menu" at bounding box center [8, 8] width 7 height 7
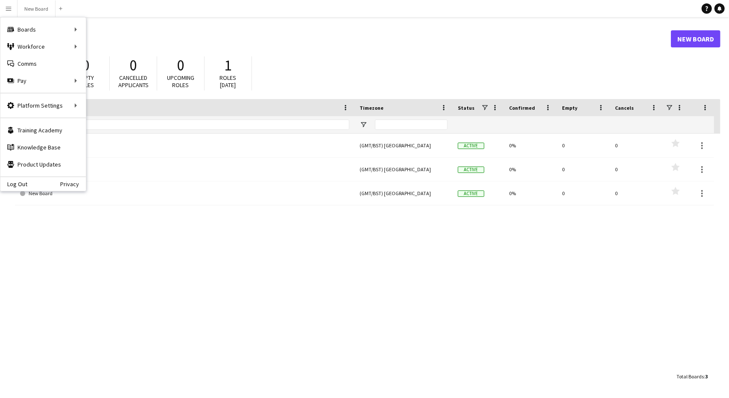
click at [307, 18] on main "Boards New Board 0% Confirmed applicants 0 Empty roles 0 Cancelled applicants 0…" at bounding box center [364, 207] width 729 height 381
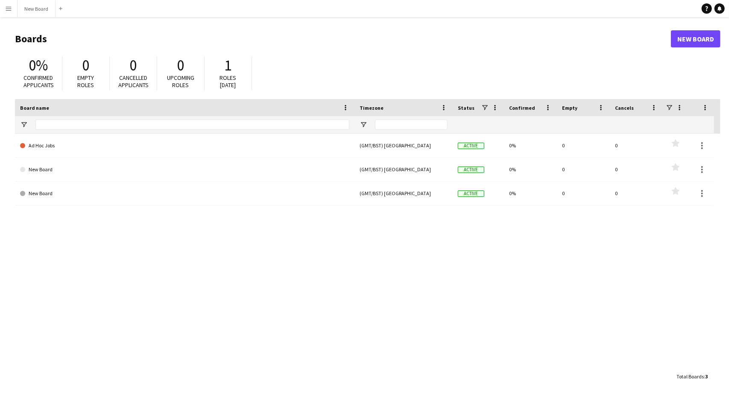
click at [8, 14] on button "Menu" at bounding box center [8, 8] width 17 height 17
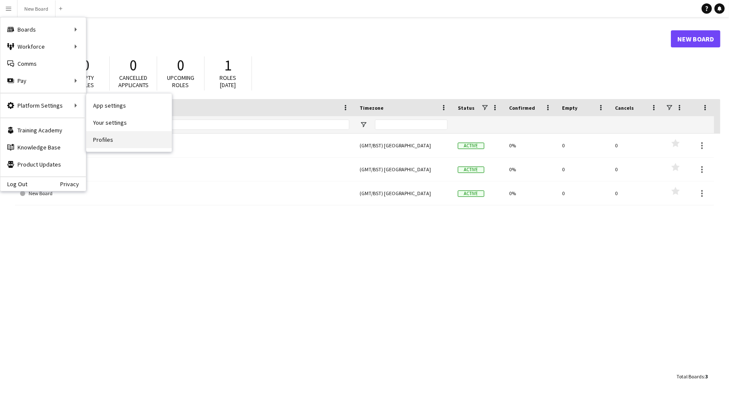
click at [117, 134] on link "Profiles" at bounding box center [128, 139] width 85 height 17
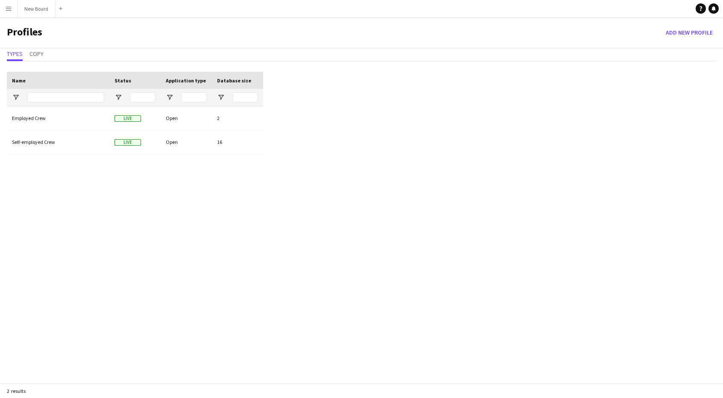
click at [2, 4] on button "Menu" at bounding box center [8, 8] width 17 height 17
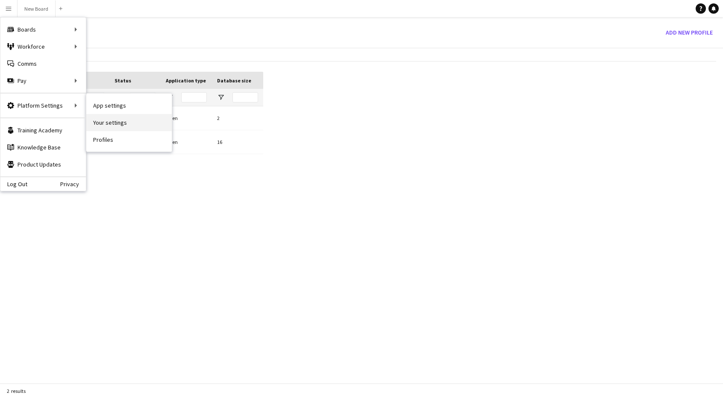
click at [120, 122] on link "Your settings" at bounding box center [128, 122] width 85 height 17
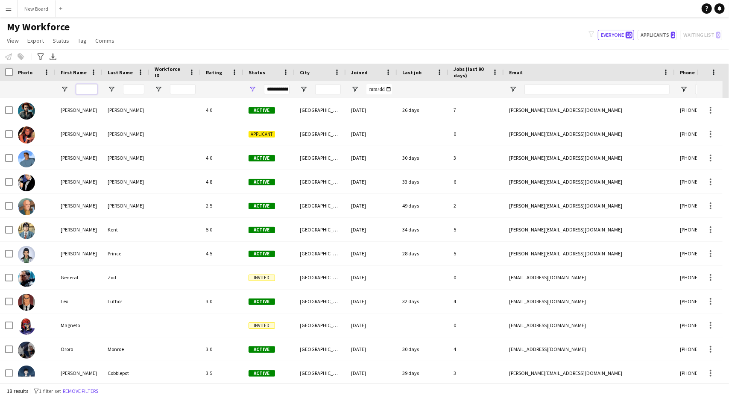
click at [86, 88] on input "First Name Filter Input" at bounding box center [86, 89] width 21 height 10
type input "*****"
type input "******"
type input "****"
type input "**********"
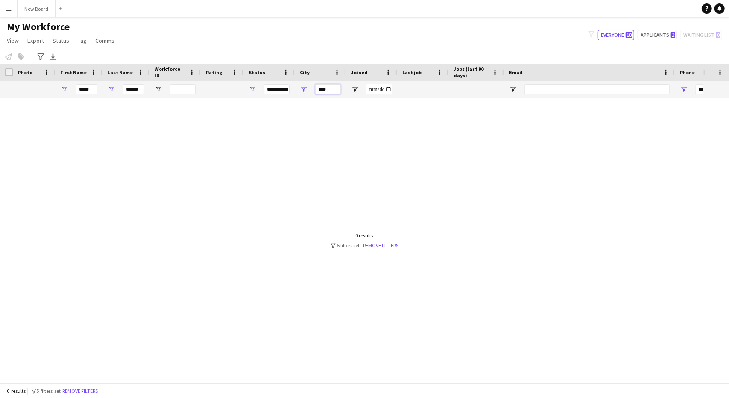
click at [333, 84] on input "****" at bounding box center [328, 89] width 26 height 10
type input "*"
click at [569, 88] on input "Email Filter Input" at bounding box center [597, 89] width 145 height 10
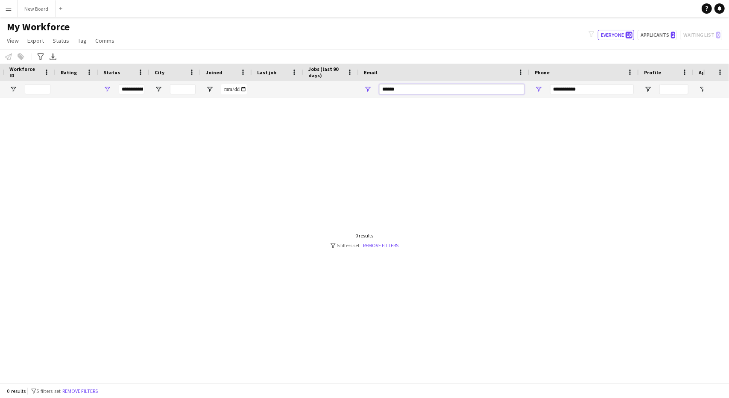
type input "******"
click at [608, 89] on input "**********" at bounding box center [592, 89] width 84 height 10
type input "*"
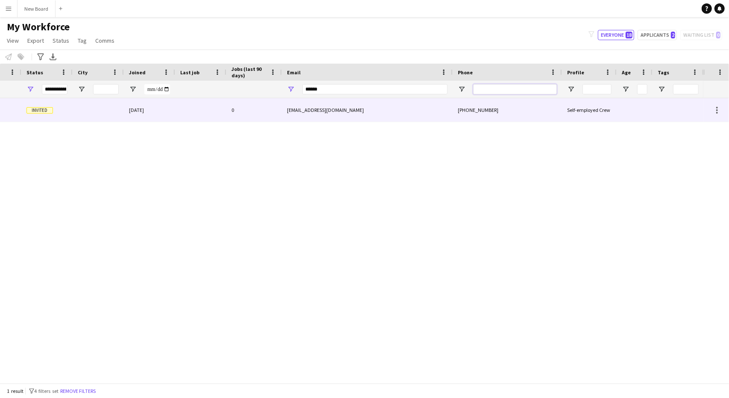
scroll to position [0, 56]
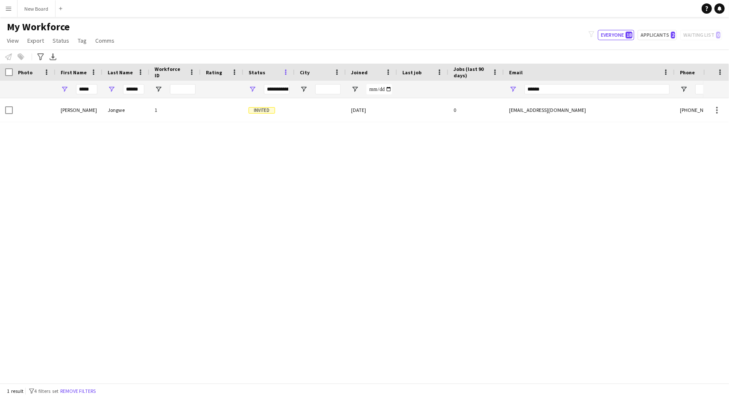
click at [287, 71] on span at bounding box center [286, 72] width 8 height 8
click at [227, 157] on div "Jongwe 1 Invited 15-09-2025 0 jnrmongi16@gmail.com +36304172931 Self-employed C…" at bounding box center [352, 237] width 704 height 279
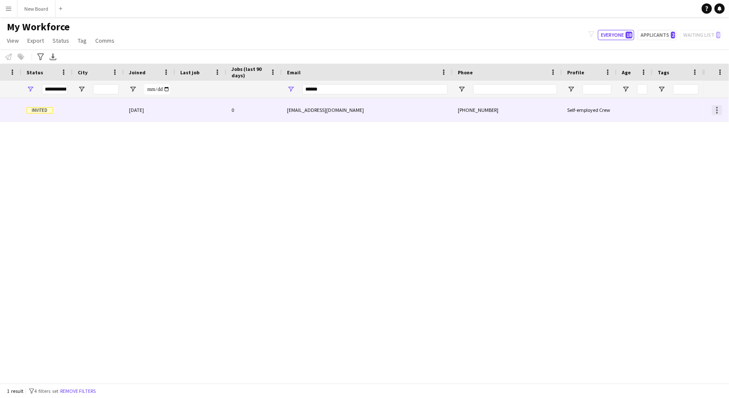
click at [715, 112] on div at bounding box center [717, 110] width 10 height 10
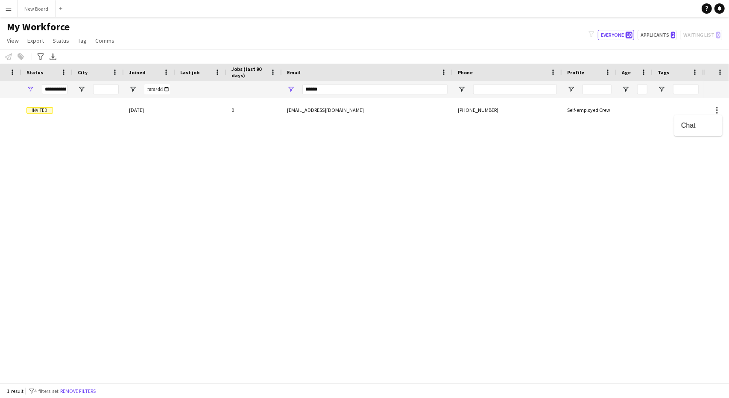
click at [344, 193] on div at bounding box center [364, 199] width 729 height 398
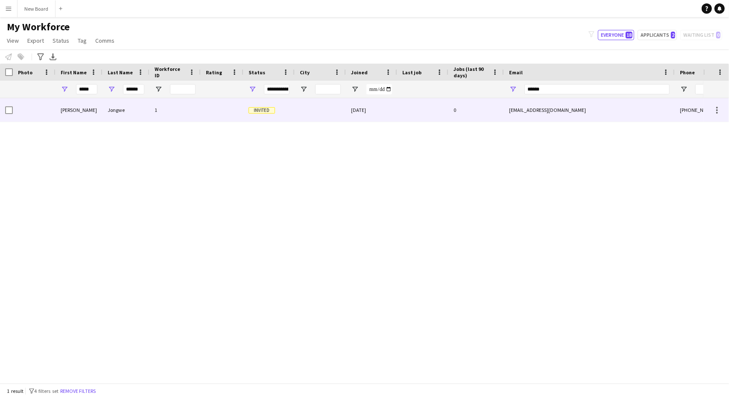
click at [3, 110] on div at bounding box center [6, 109] width 13 height 23
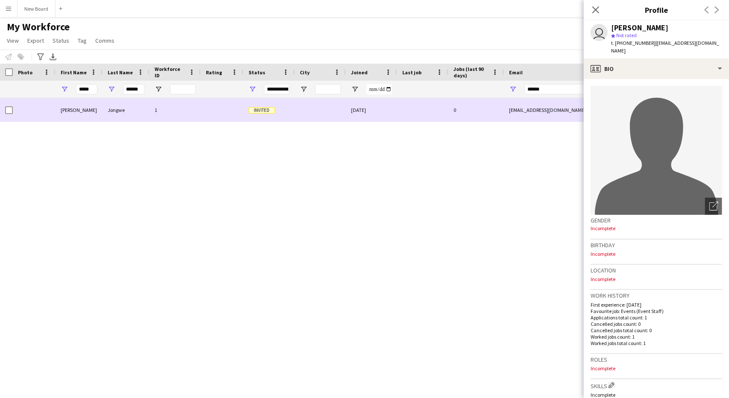
click at [15, 111] on div at bounding box center [34, 109] width 43 height 23
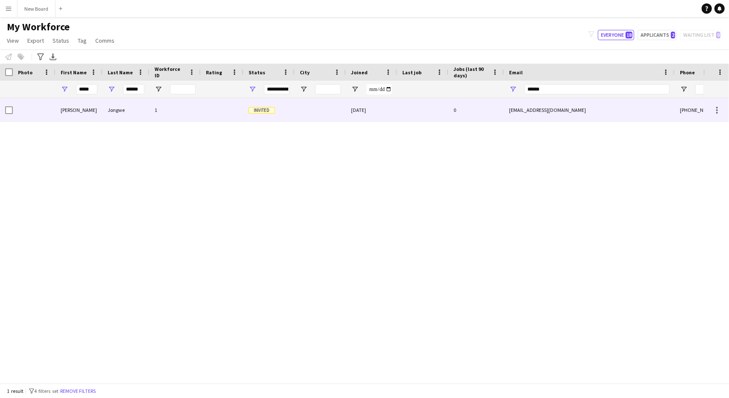
click at [47, 110] on div at bounding box center [34, 109] width 43 height 23
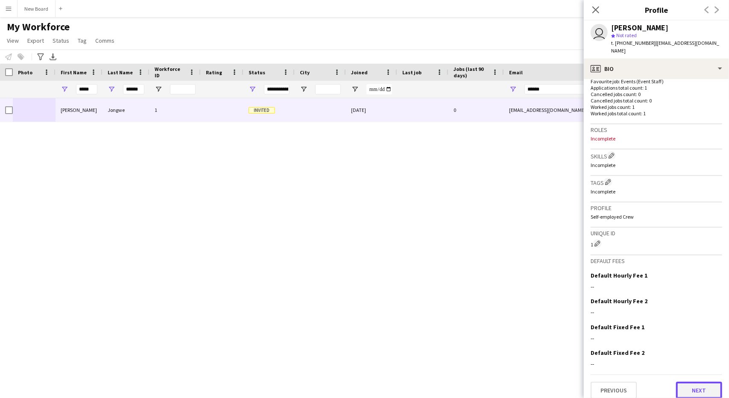
click at [685, 382] on button "Next" at bounding box center [699, 390] width 46 height 17
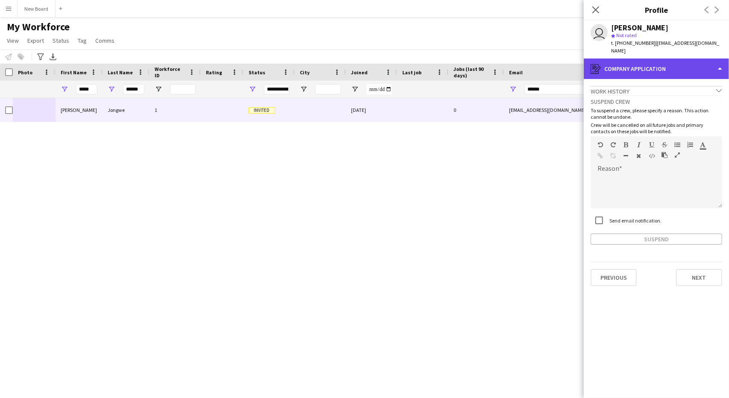
click at [720, 66] on div "register Company application" at bounding box center [656, 69] width 145 height 21
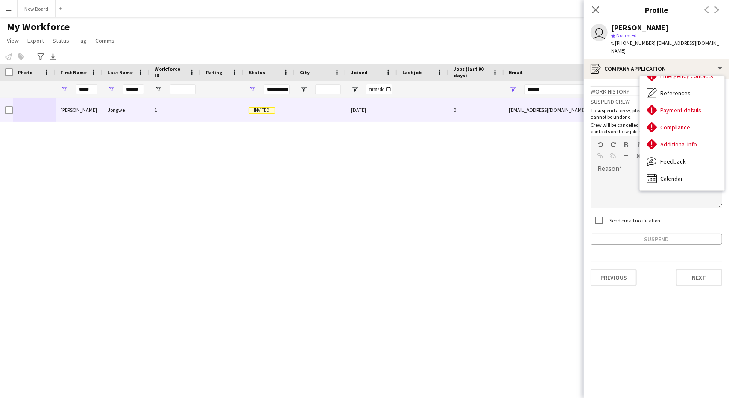
click at [517, 182] on div "Jongwe 1 Invited 15-09-2025 0 jnrmongi16@gmail.com +36304172931 Self-employed C…" at bounding box center [352, 237] width 704 height 279
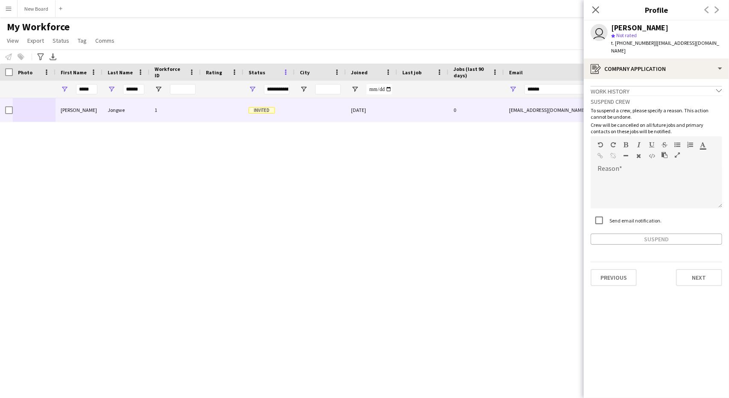
click at [289, 72] on span at bounding box center [286, 72] width 8 height 8
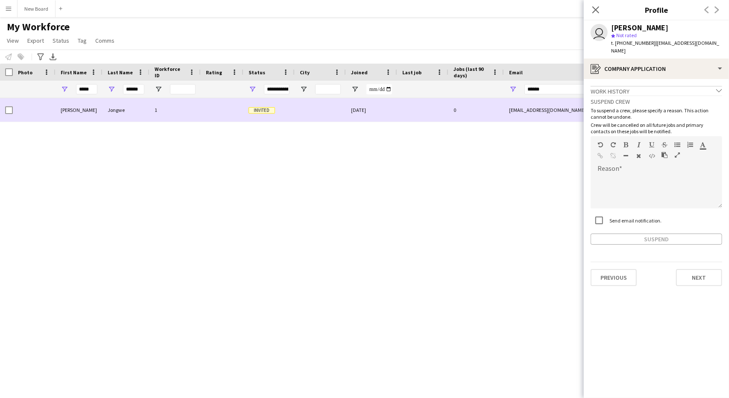
click at [261, 112] on span "Invited" at bounding box center [262, 110] width 26 height 6
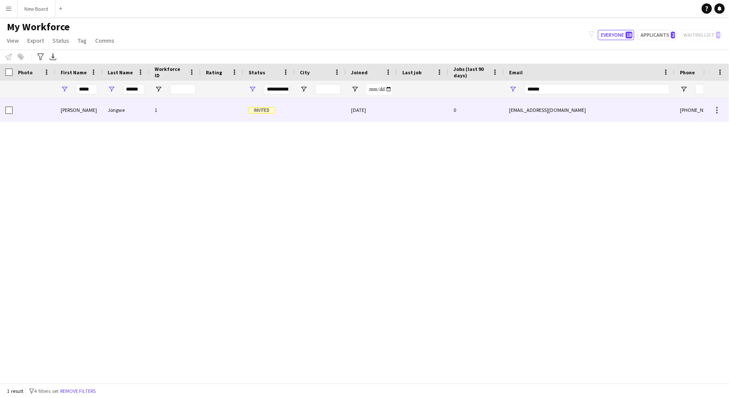
click at [261, 112] on span "Invited" at bounding box center [262, 110] width 26 height 6
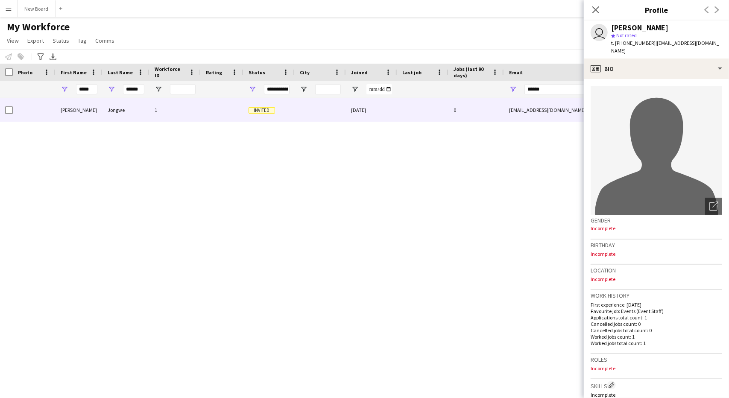
click at [713, 10] on div "Previous Next" at bounding box center [712, 10] width 34 height 20
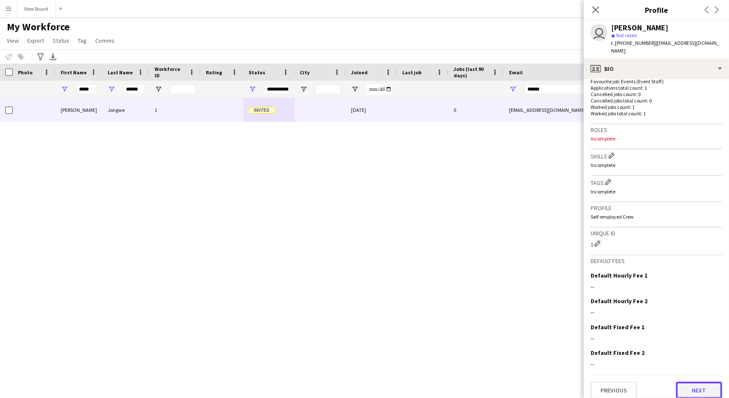
click at [688, 384] on button "Next" at bounding box center [699, 390] width 46 height 17
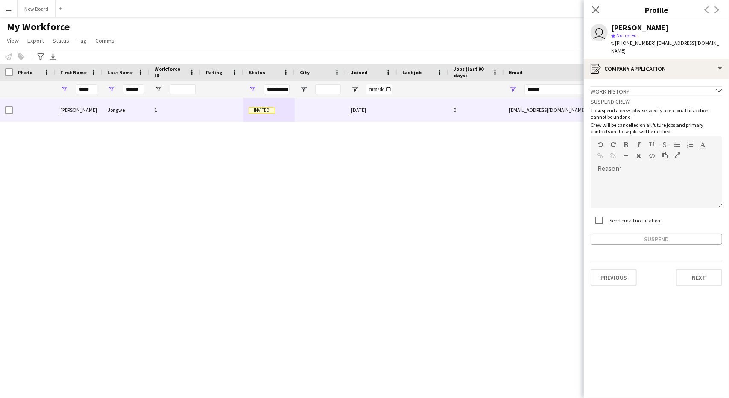
click at [716, 86] on div "Work history chevron-down" at bounding box center [657, 90] width 132 height 9
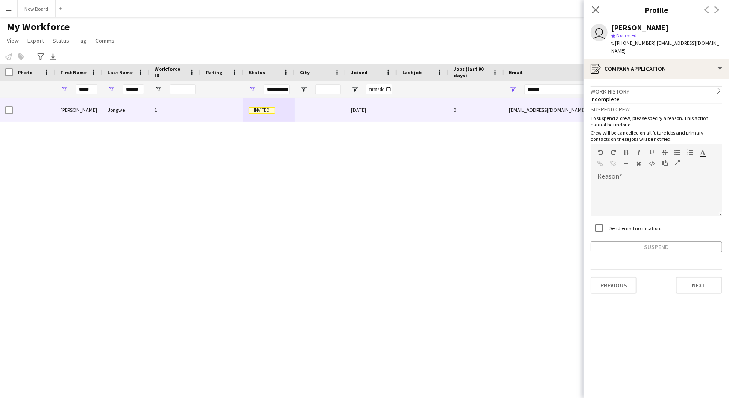
click at [716, 86] on div "Work history chevron-right" at bounding box center [657, 90] width 132 height 9
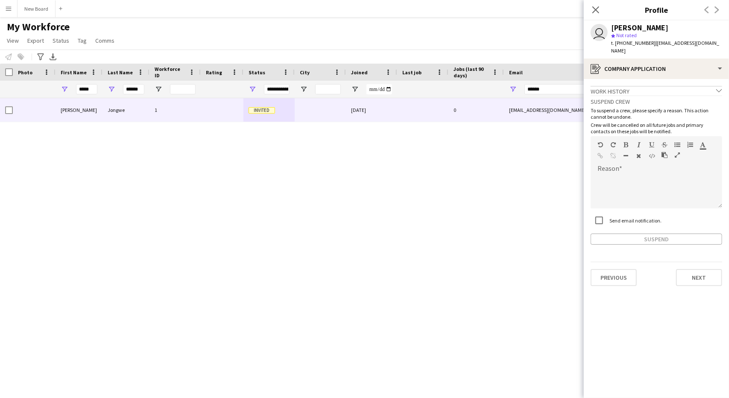
click at [643, 234] on div "Suspend" at bounding box center [657, 239] width 132 height 11
click at [632, 234] on div "Suspend" at bounding box center [657, 239] width 132 height 11
click at [648, 174] on div at bounding box center [657, 191] width 132 height 34
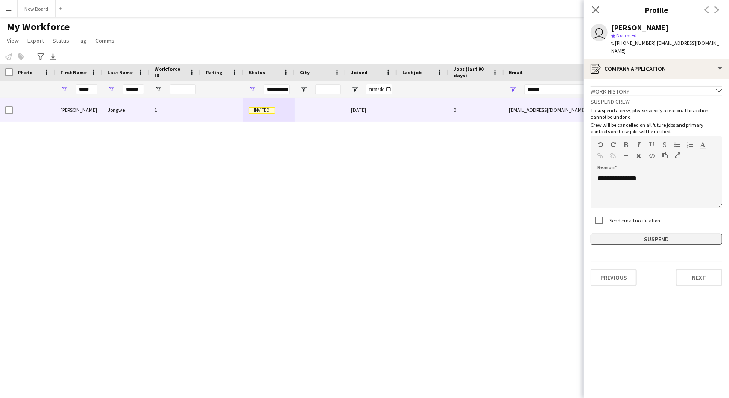
click at [658, 234] on button "Suspend" at bounding box center [657, 239] width 132 height 11
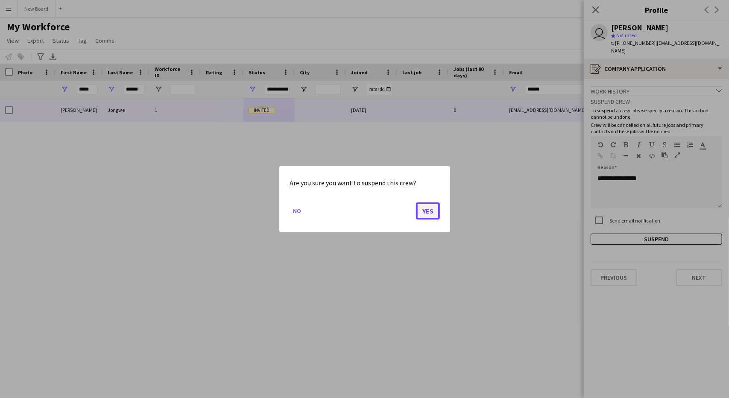
click at [437, 211] on button "Yes" at bounding box center [428, 210] width 24 height 17
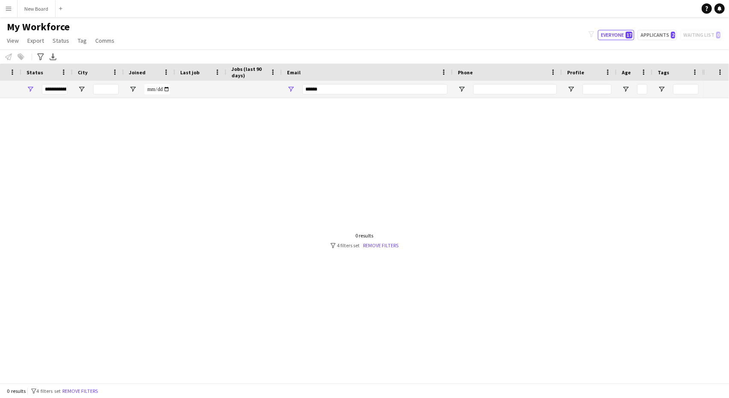
scroll to position [0, 0]
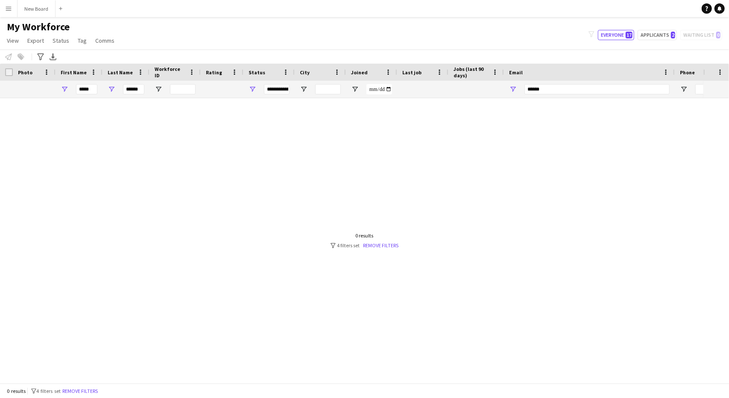
drag, startPoint x: 556, startPoint y: 81, endPoint x: 555, endPoint y: 90, distance: 9.5
click at [555, 90] on div "******" at bounding box center [597, 89] width 145 height 17
click at [555, 90] on input "******" at bounding box center [597, 89] width 145 height 10
click at [561, 91] on input "******" at bounding box center [597, 89] width 145 height 10
type input "********"
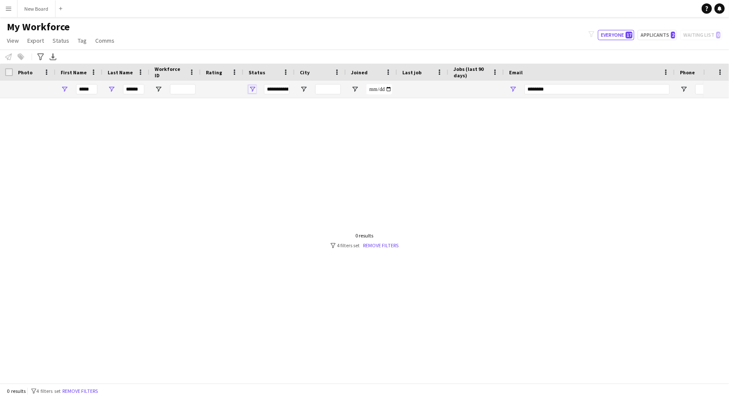
click at [253, 89] on span "Open Filter Menu" at bounding box center [253, 89] width 8 height 8
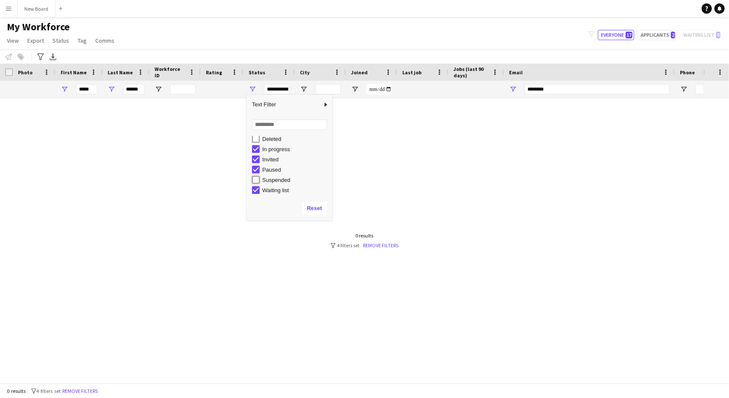
type input "**********"
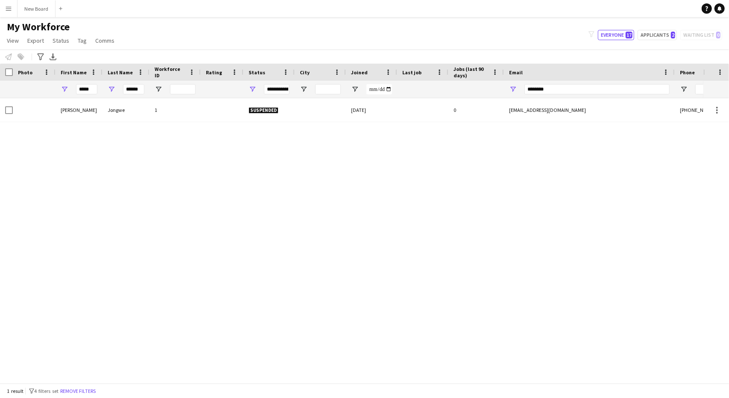
click at [436, 144] on div "Wayne Jongwe 1 Suspended 15-09-2025 0 jnrmongi16@gmail.com +36304172931 Self-em…" at bounding box center [352, 237] width 704 height 279
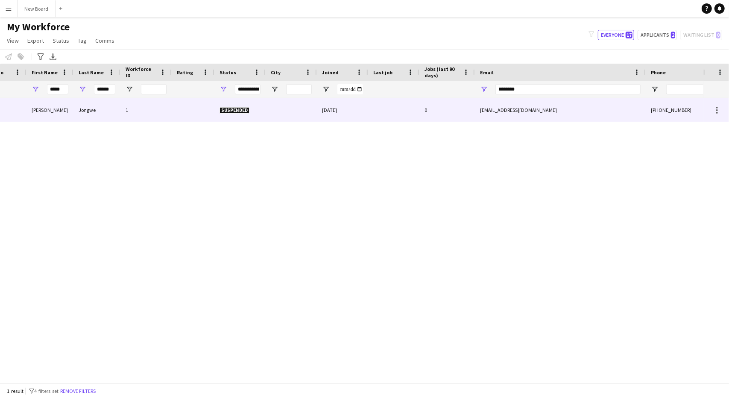
scroll to position [0, 0]
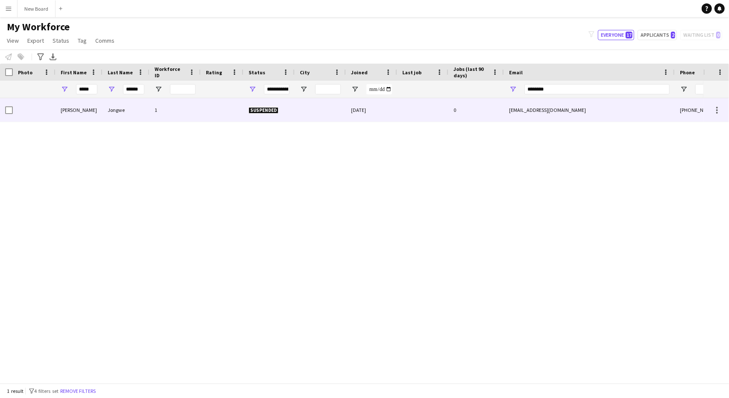
click at [108, 111] on div "Jongwe" at bounding box center [126, 109] width 47 height 23
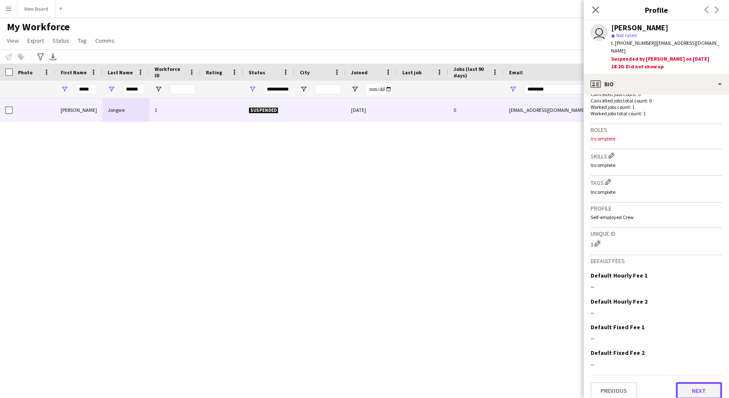
click at [690, 387] on button "Next" at bounding box center [699, 390] width 46 height 17
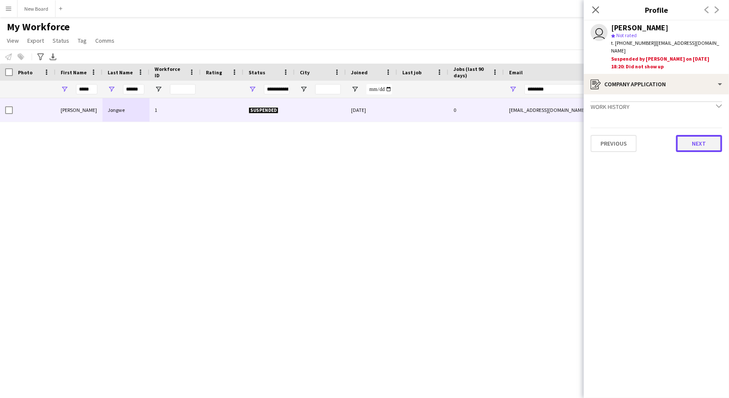
click at [706, 135] on button "Next" at bounding box center [699, 143] width 46 height 17
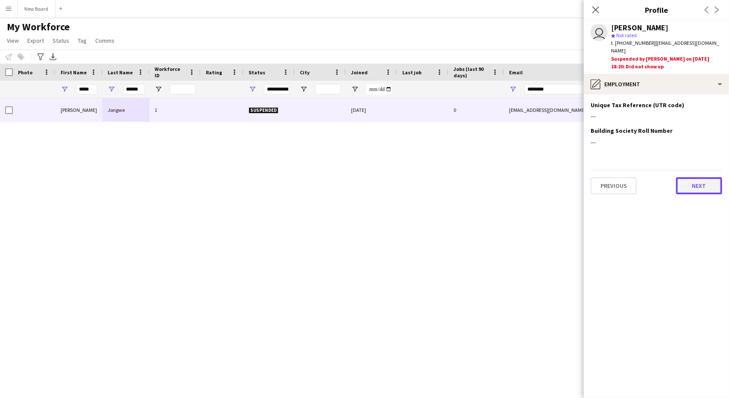
click at [695, 185] on button "Next" at bounding box center [699, 185] width 46 height 17
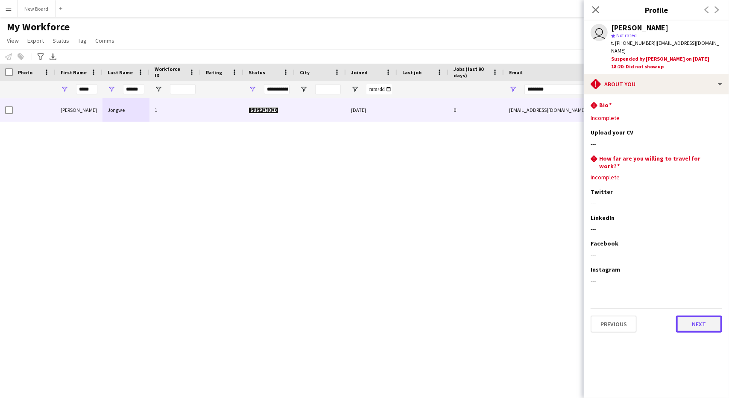
click at [694, 316] on button "Next" at bounding box center [699, 324] width 46 height 17
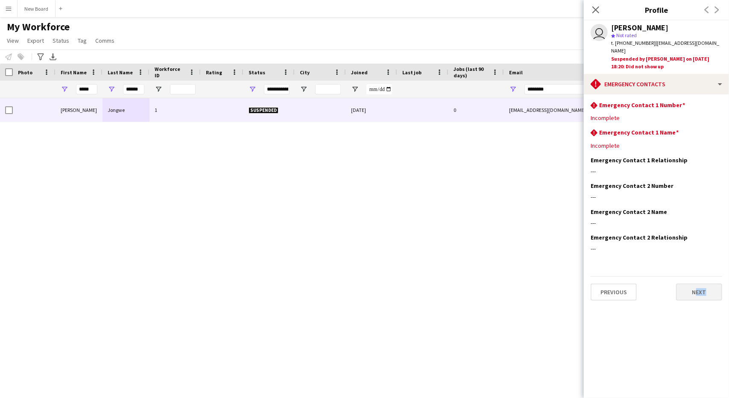
drag, startPoint x: 694, startPoint y: 309, endPoint x: 704, endPoint y: 281, distance: 29.9
click at [704, 281] on app-section-data-types "rhombus-alert Emergency Contact 1 Number Edit this field Incomplete rhombus-ale…" at bounding box center [656, 246] width 145 height 304
click at [704, 284] on button "Next" at bounding box center [699, 292] width 46 height 17
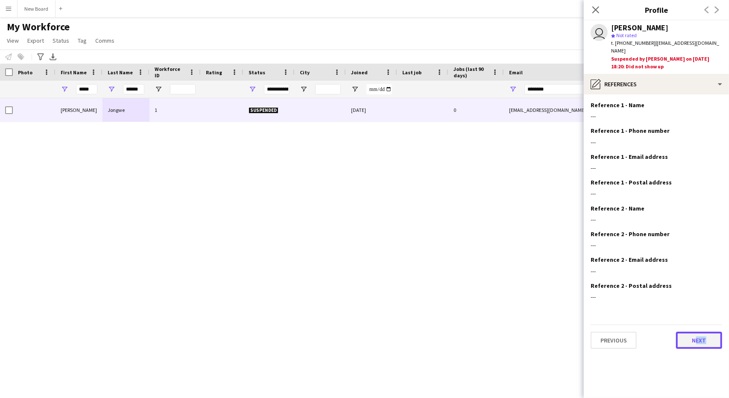
click at [692, 332] on button "Next" at bounding box center [699, 340] width 46 height 17
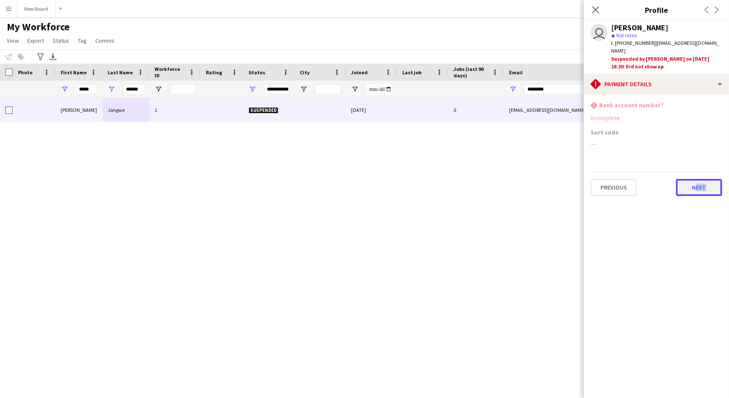
click at [690, 185] on button "Next" at bounding box center [699, 187] width 46 height 17
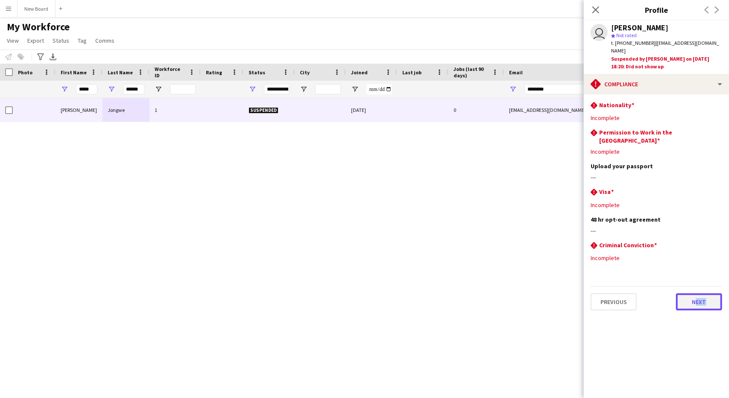
click at [693, 294] on button "Next" at bounding box center [699, 302] width 46 height 17
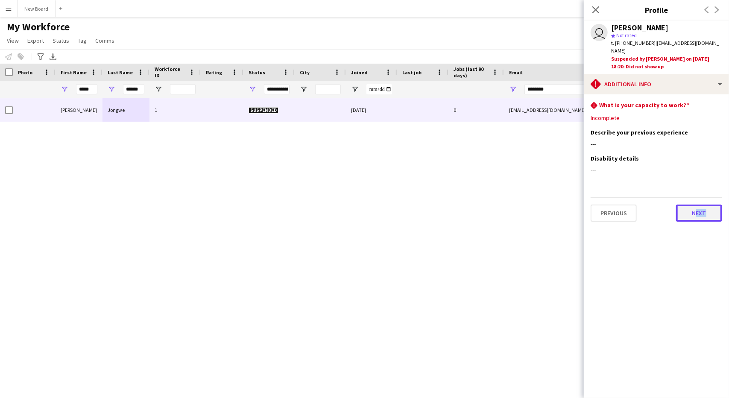
click at [711, 205] on button "Next" at bounding box center [699, 213] width 46 height 17
